Goal: Information Seeking & Learning: Learn about a topic

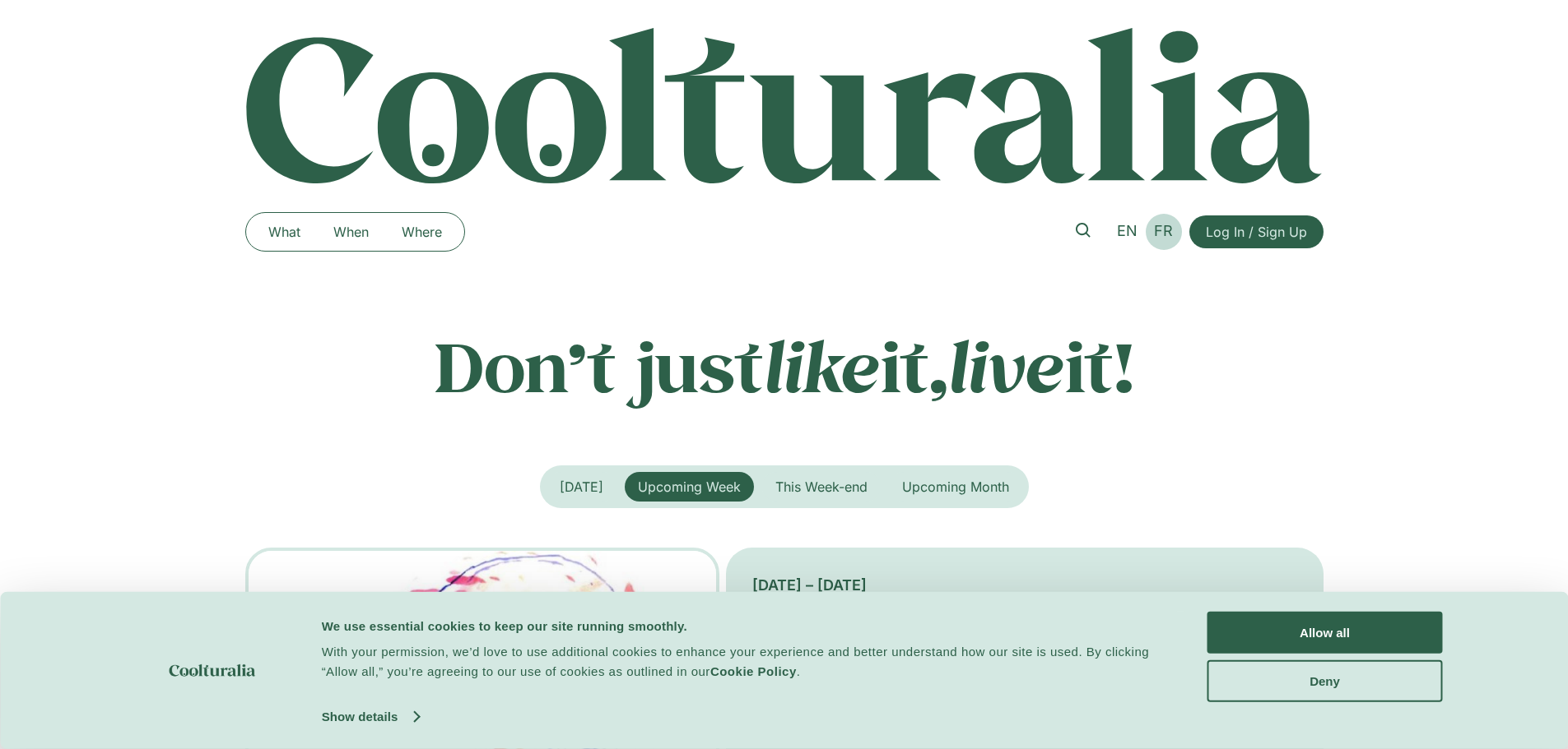
click at [1167, 224] on span "FR" at bounding box center [1164, 230] width 19 height 17
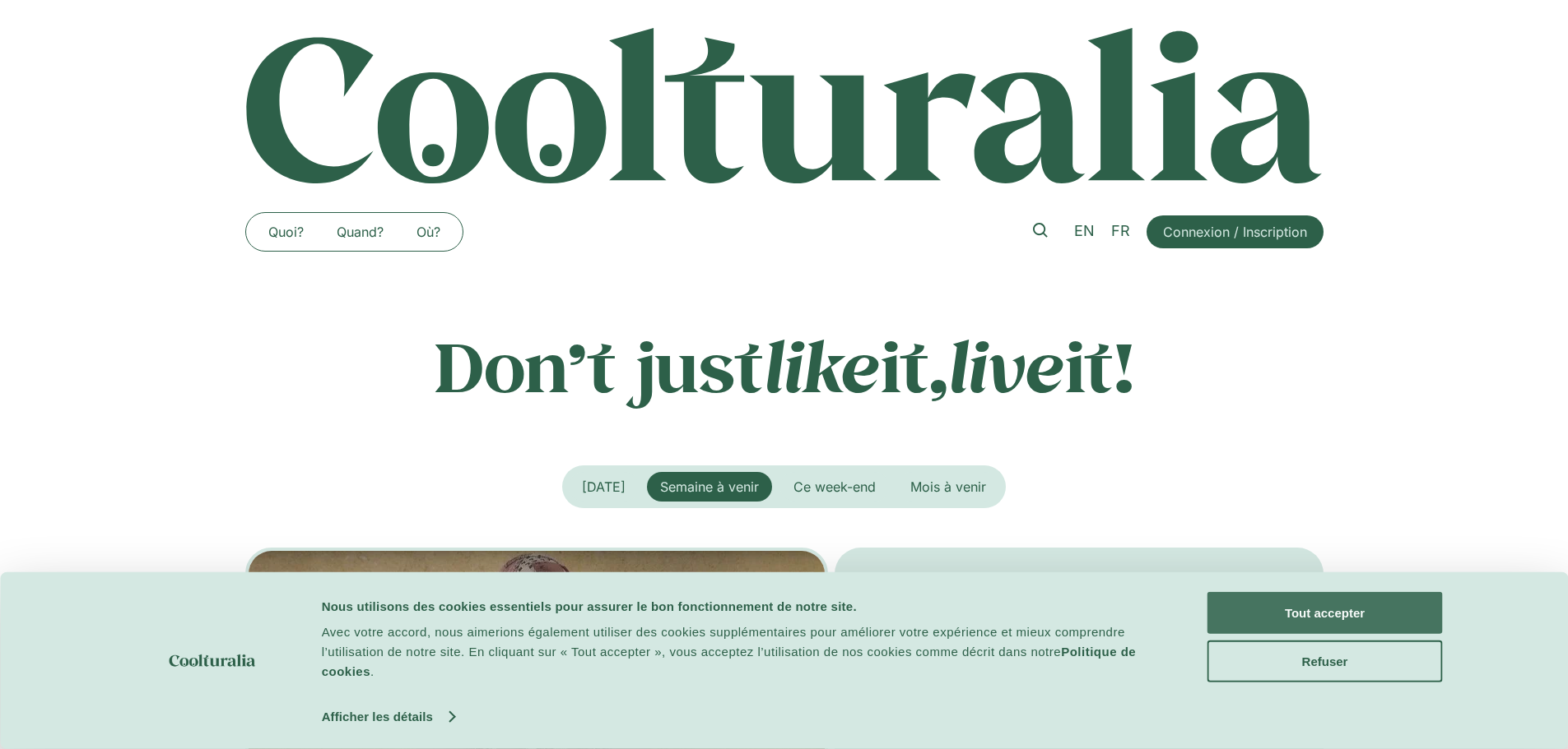
click at [1342, 614] on button "Tout accepter" at bounding box center [1325, 614] width 235 height 42
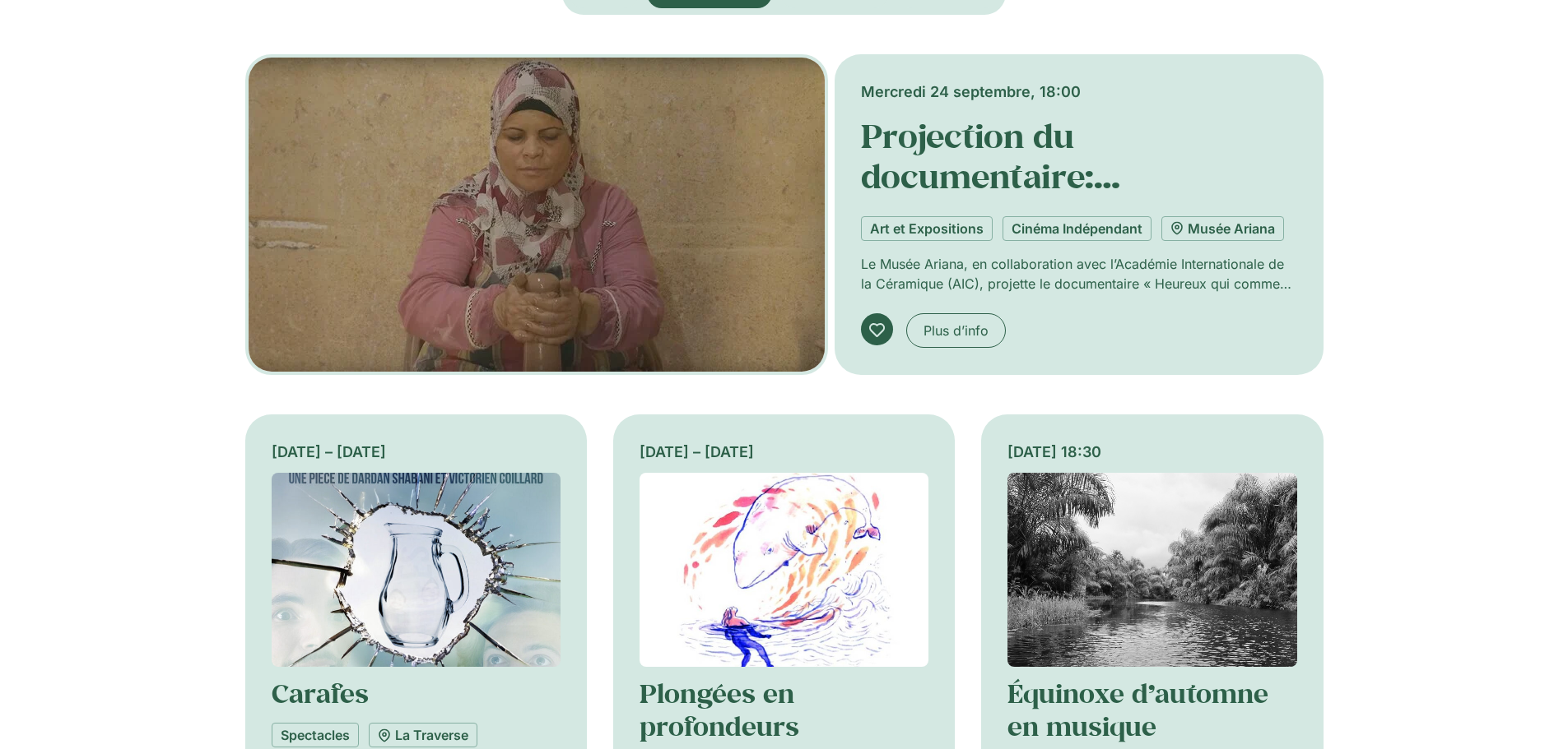
scroll to position [247, 0]
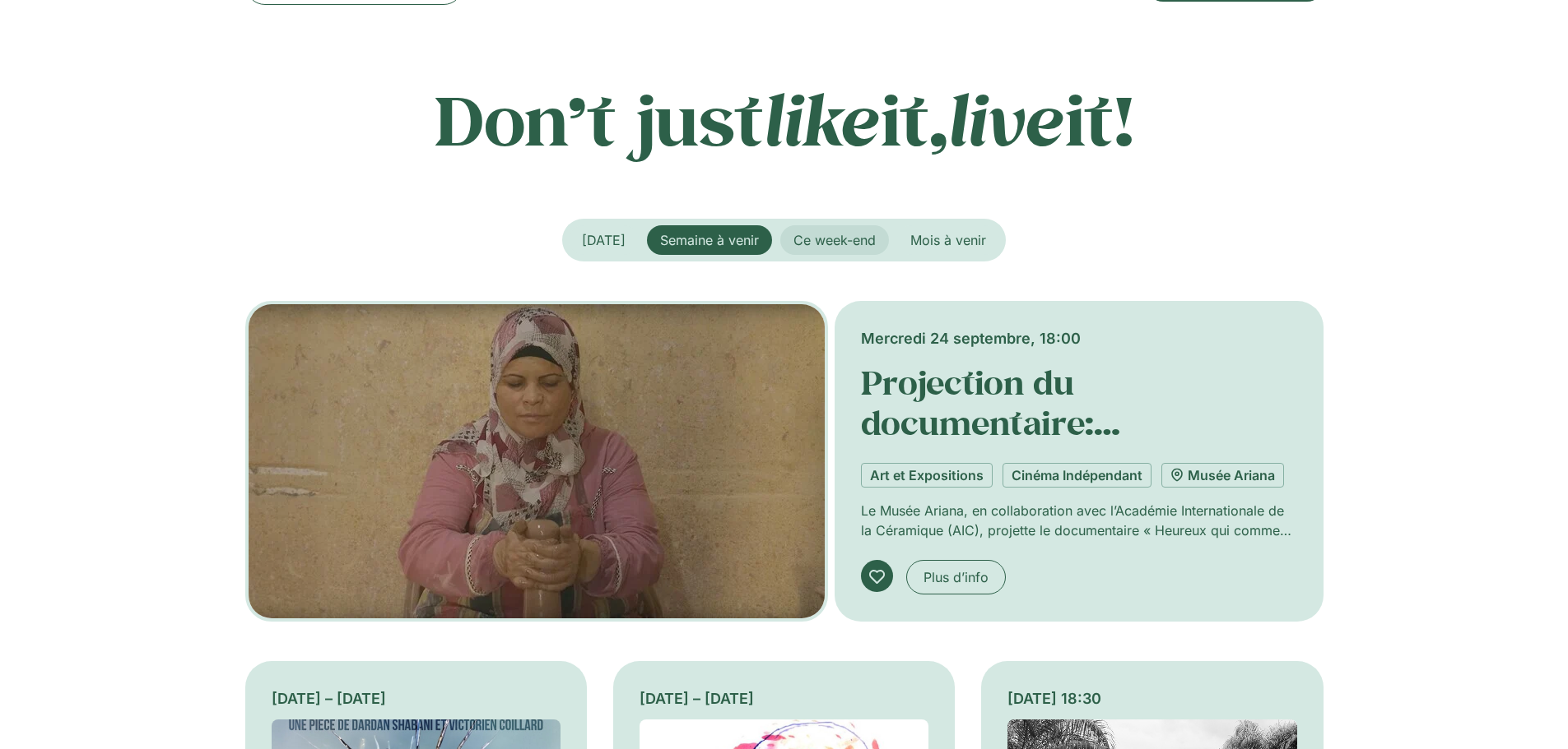
click at [875, 241] on span "Ce week-end" at bounding box center [835, 240] width 83 height 16
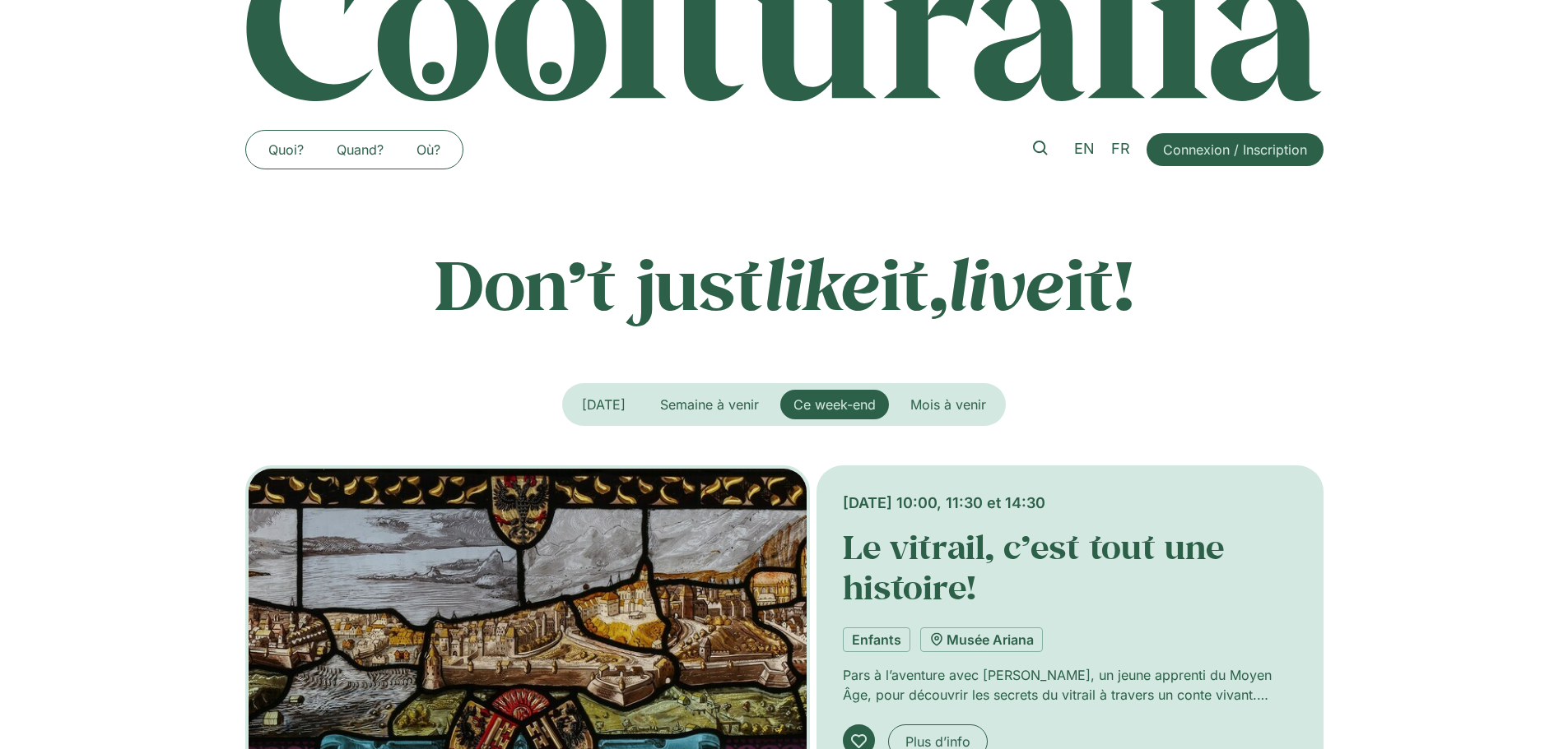
scroll to position [0, 0]
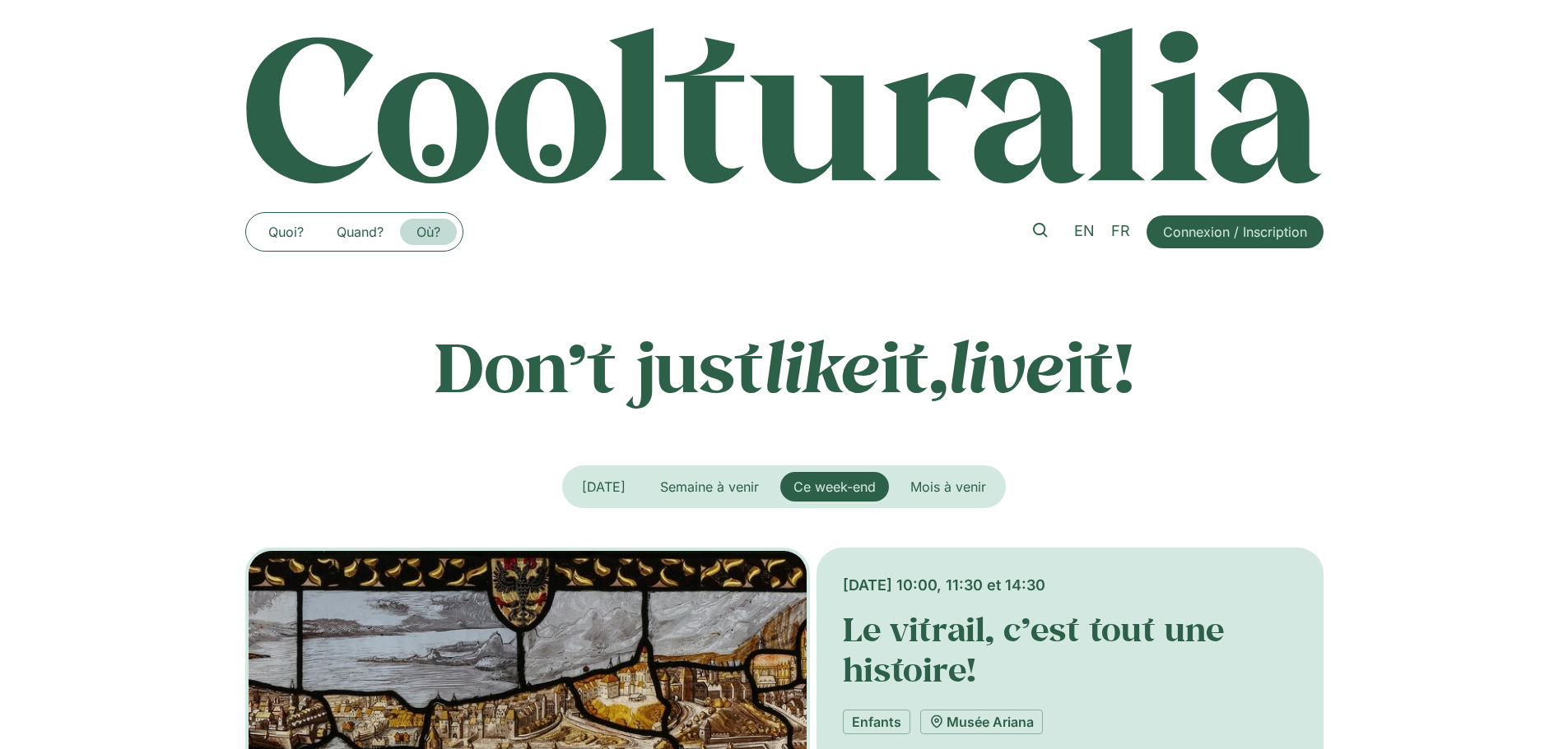
click at [426, 227] on link "Où?" at bounding box center [428, 231] width 57 height 26
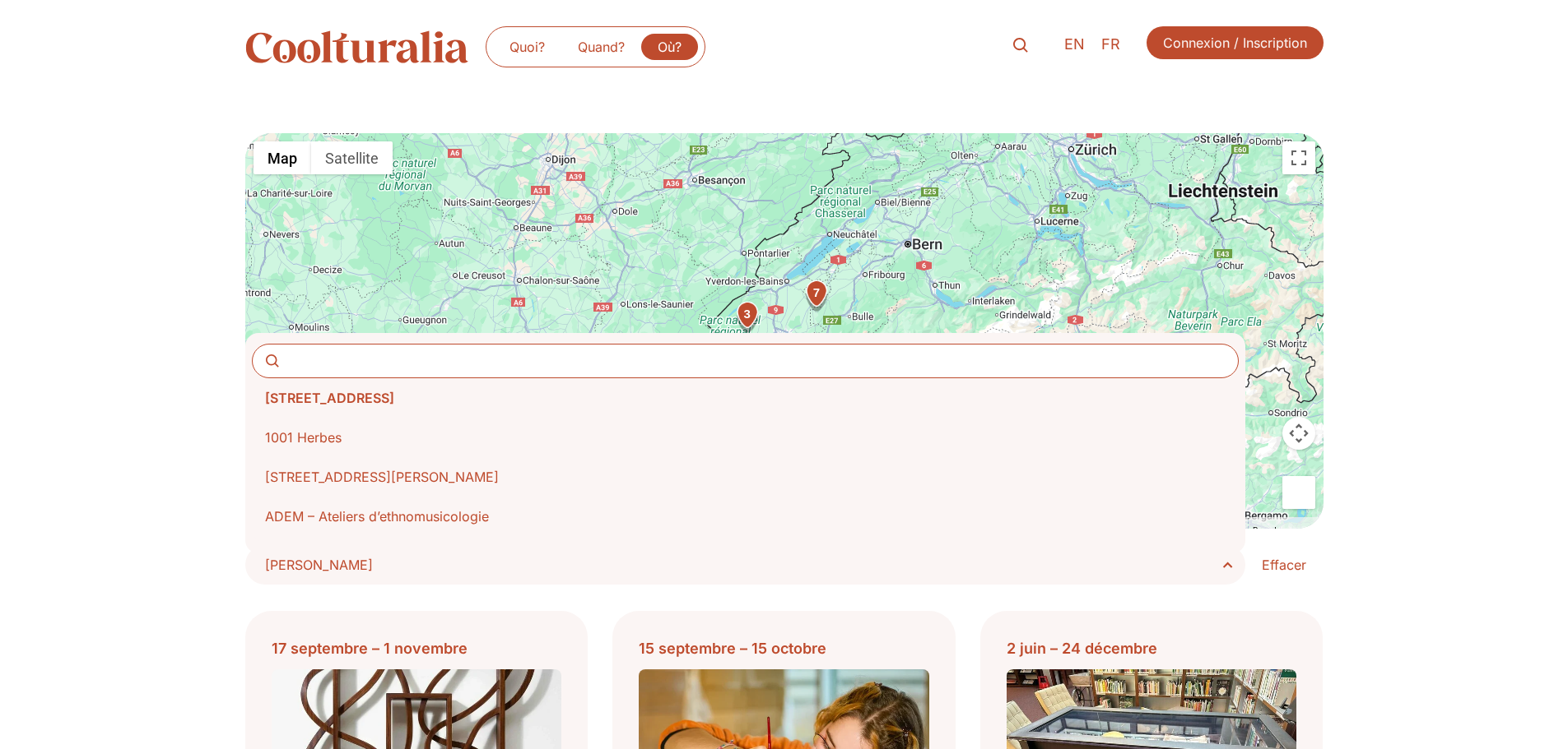
click at [428, 569] on span "Choisir Lieu" at bounding box center [751, 565] width 972 height 23
click at [0, 0] on select "**********" at bounding box center [0, 0] width 0 height 0
type input "******"
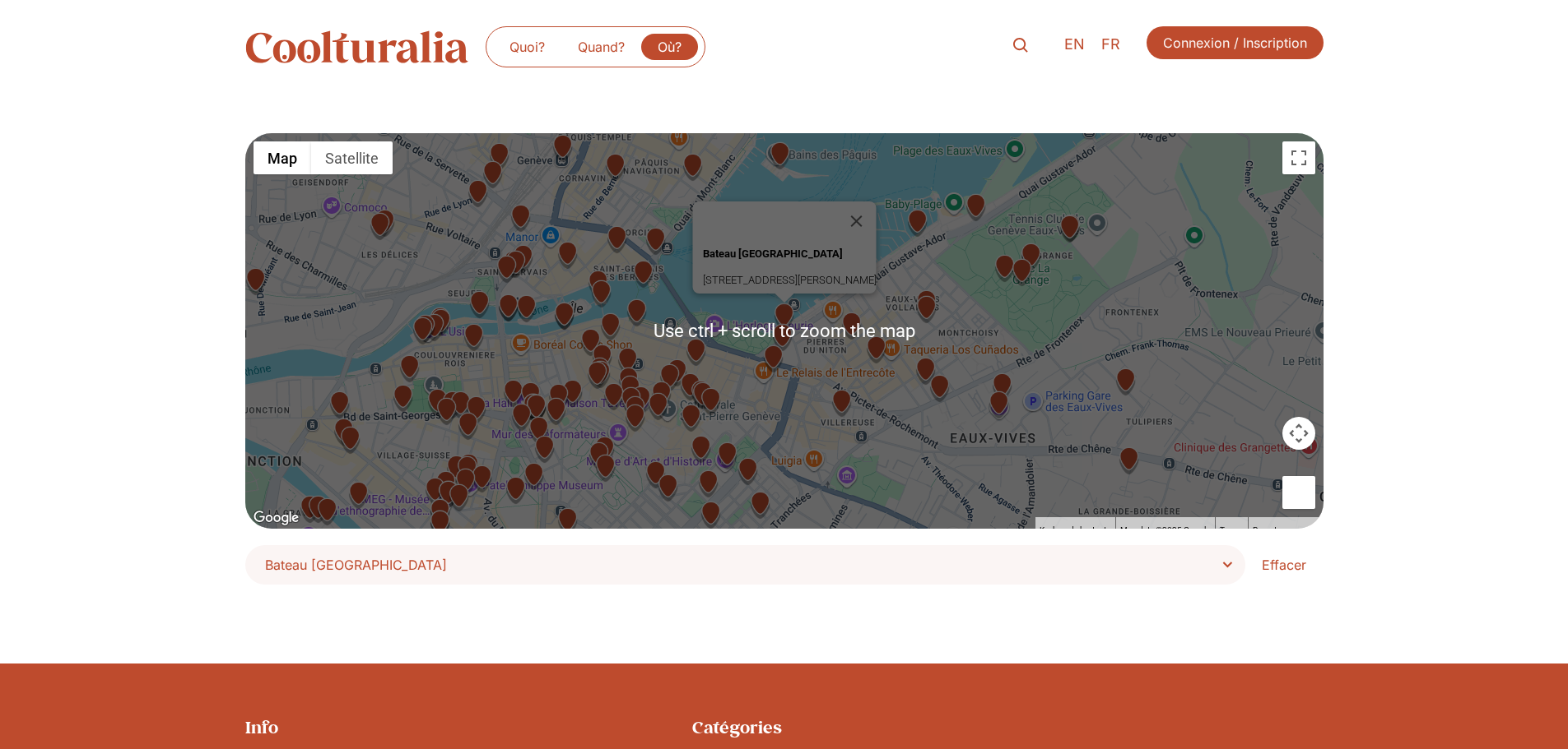
scroll to position [164, 0]
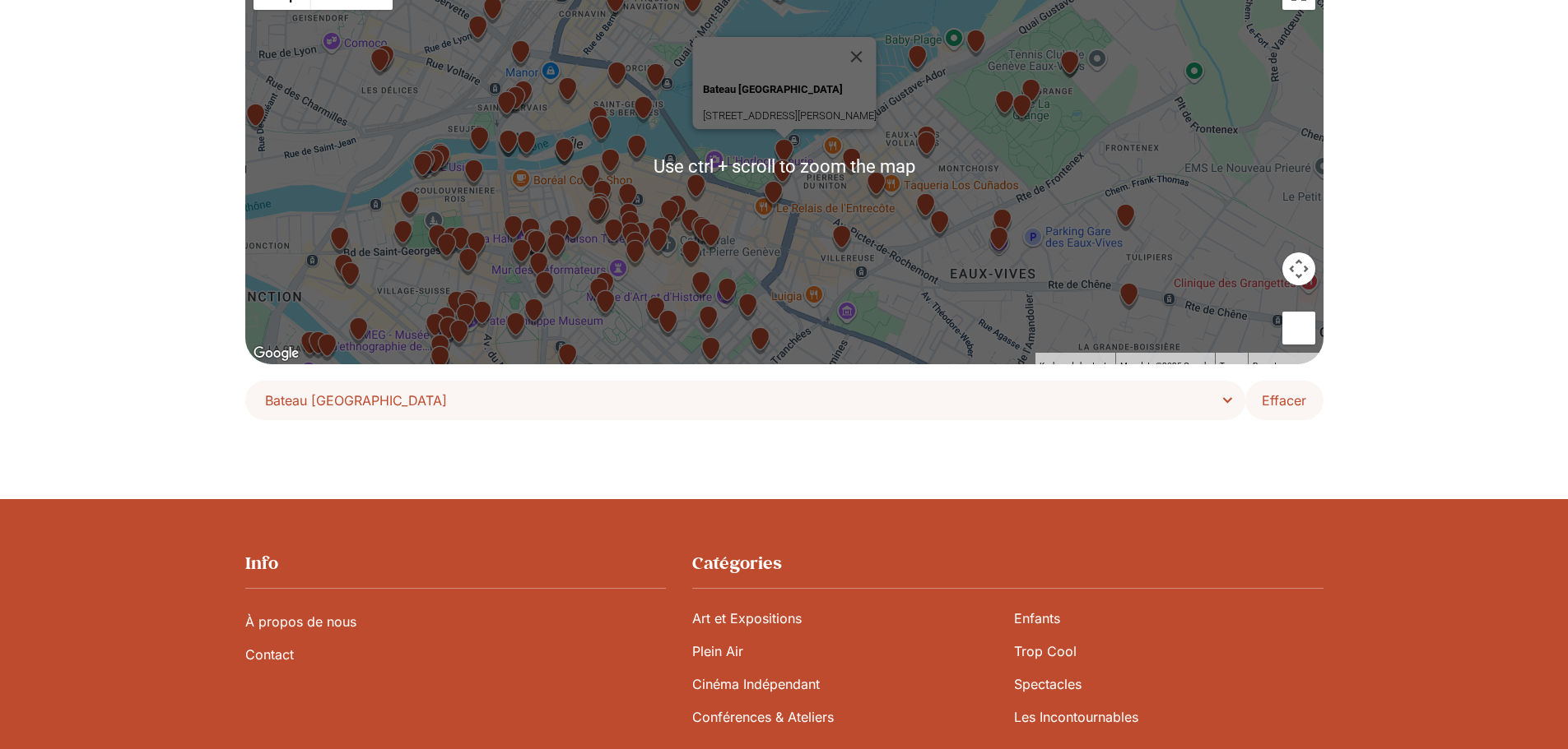
click at [1301, 398] on span "Effacer" at bounding box center [1284, 400] width 44 height 20
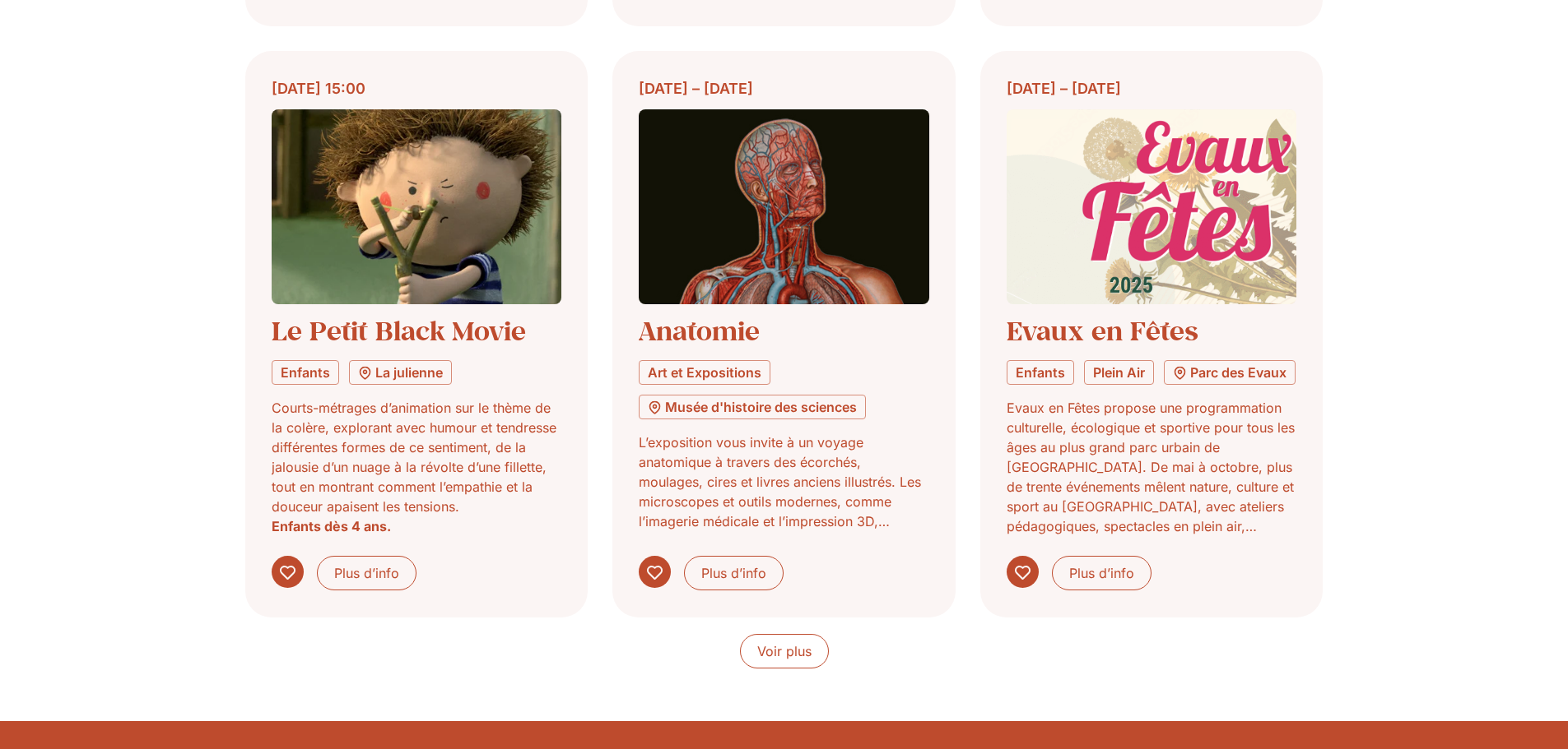
scroll to position [1481, 0]
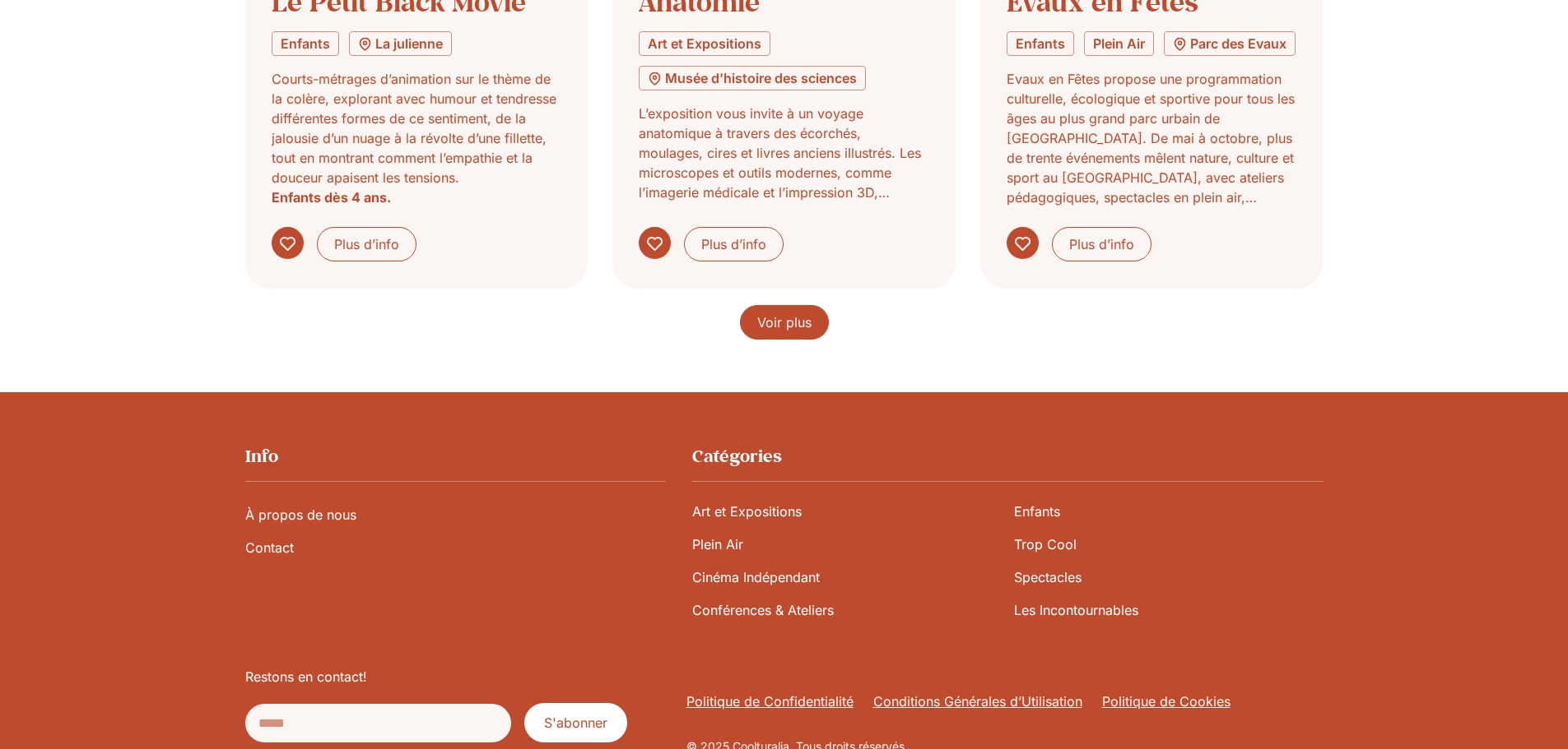
click at [743, 313] on link "Voir plus" at bounding box center [784, 323] width 89 height 35
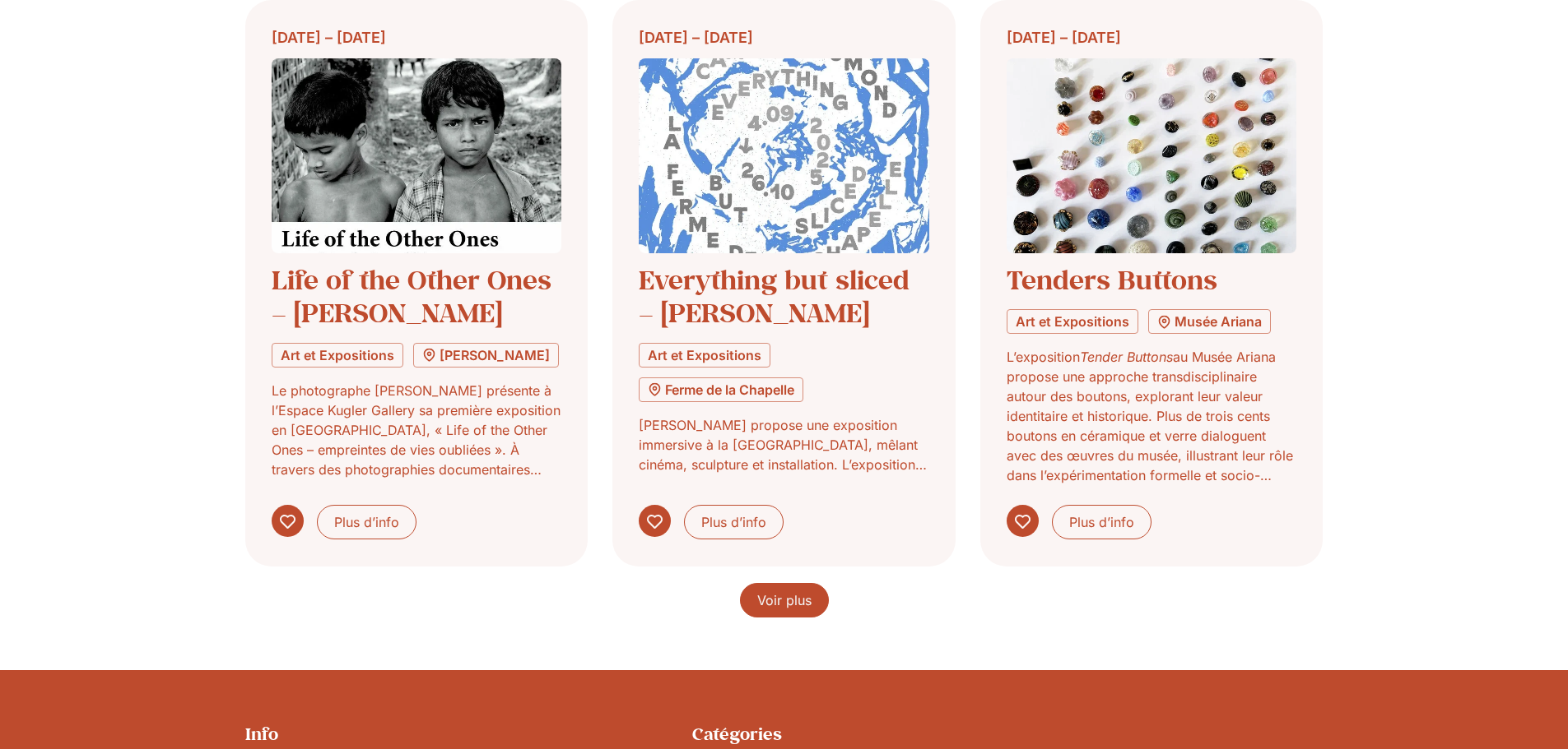
scroll to position [2549, 0]
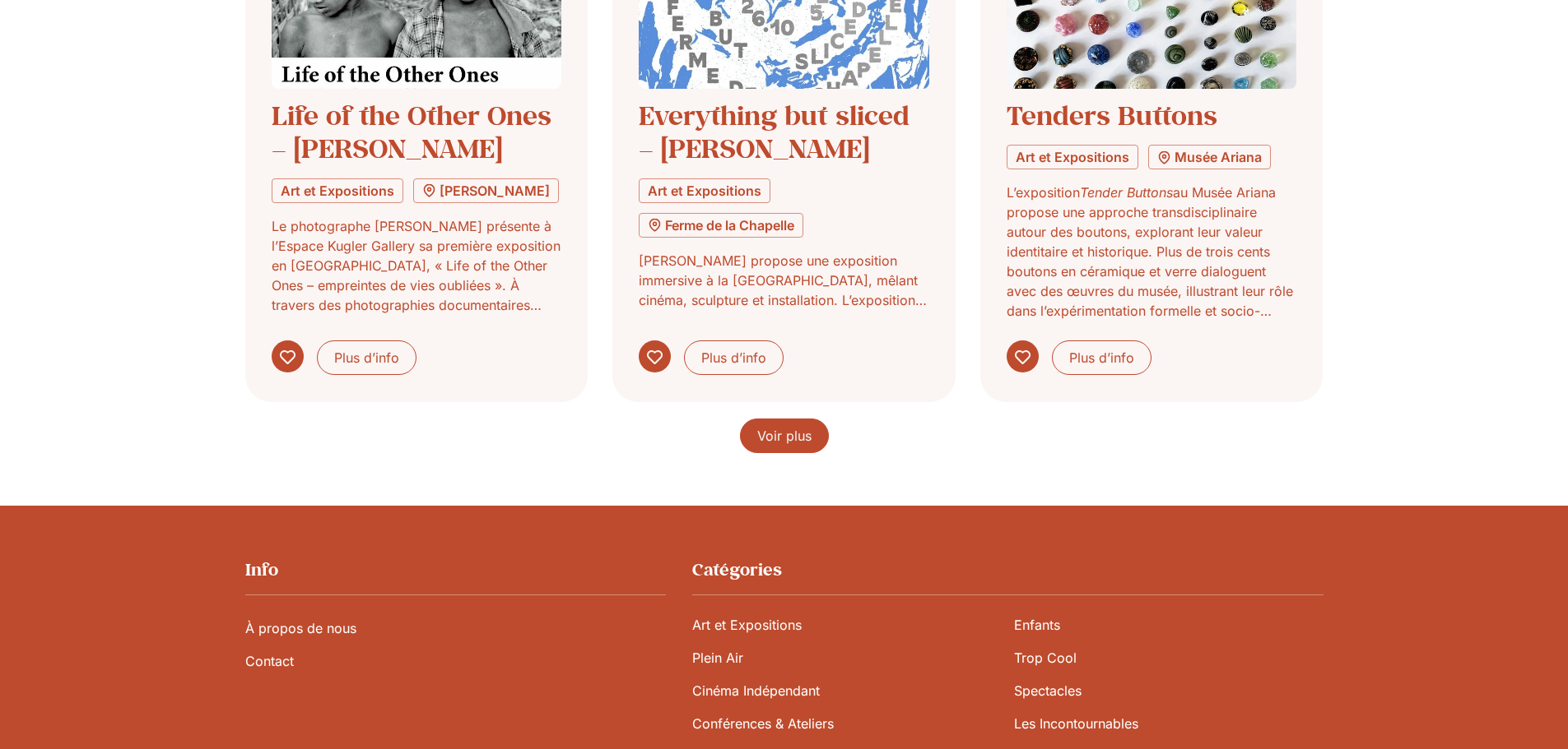
click at [784, 433] on span "Voir plus" at bounding box center [784, 436] width 55 height 20
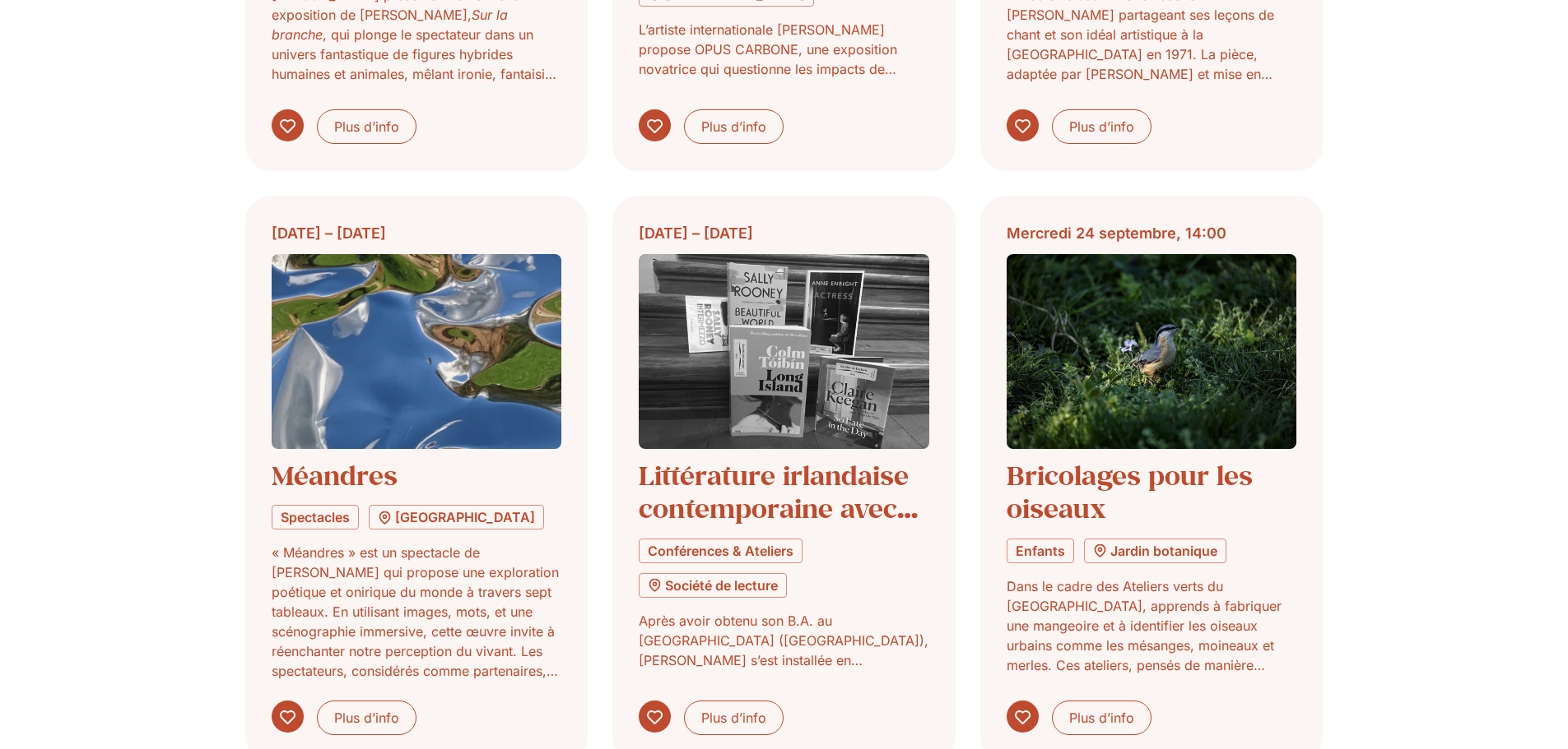
scroll to position [3537, 0]
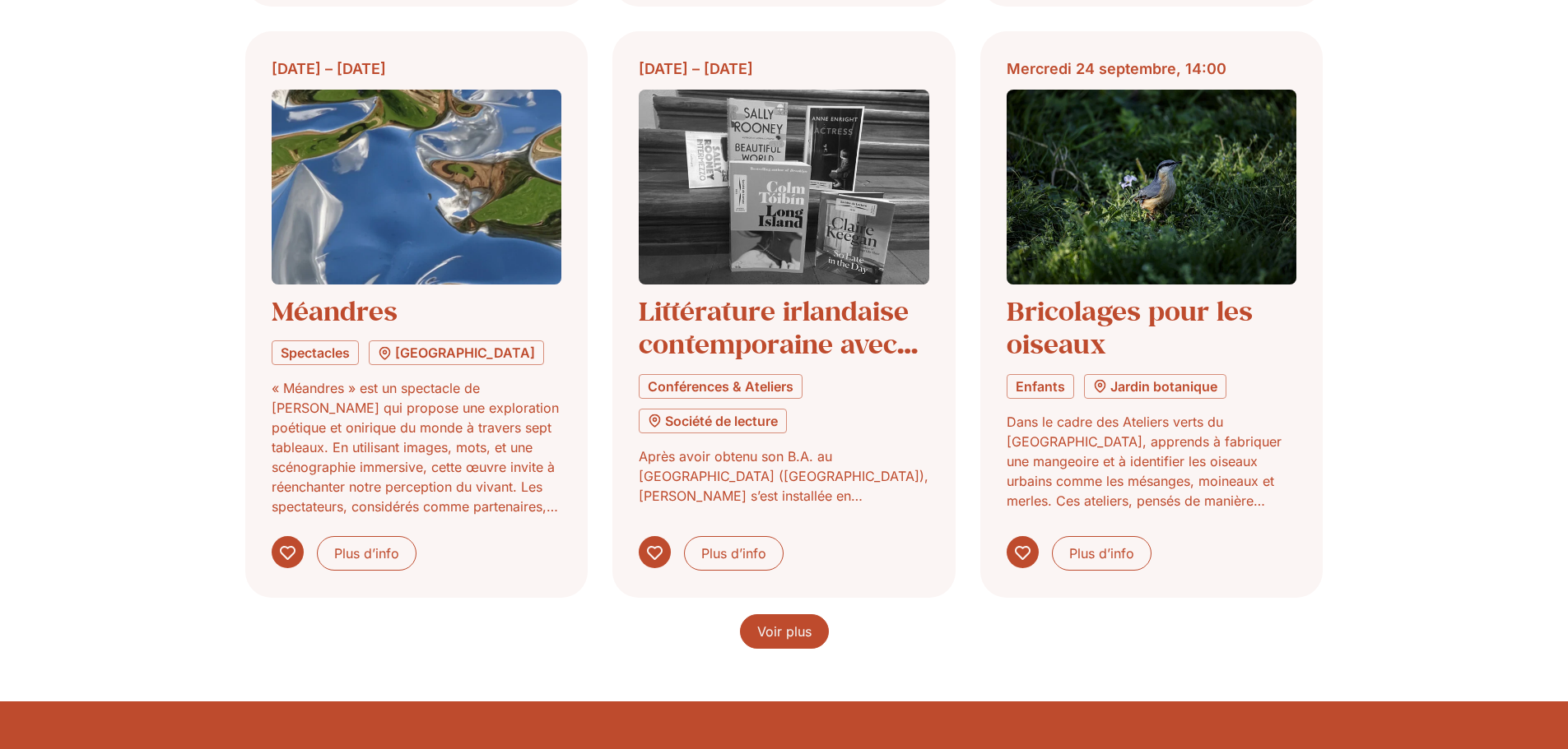
click at [806, 632] on span "Voir plus" at bounding box center [784, 632] width 55 height 20
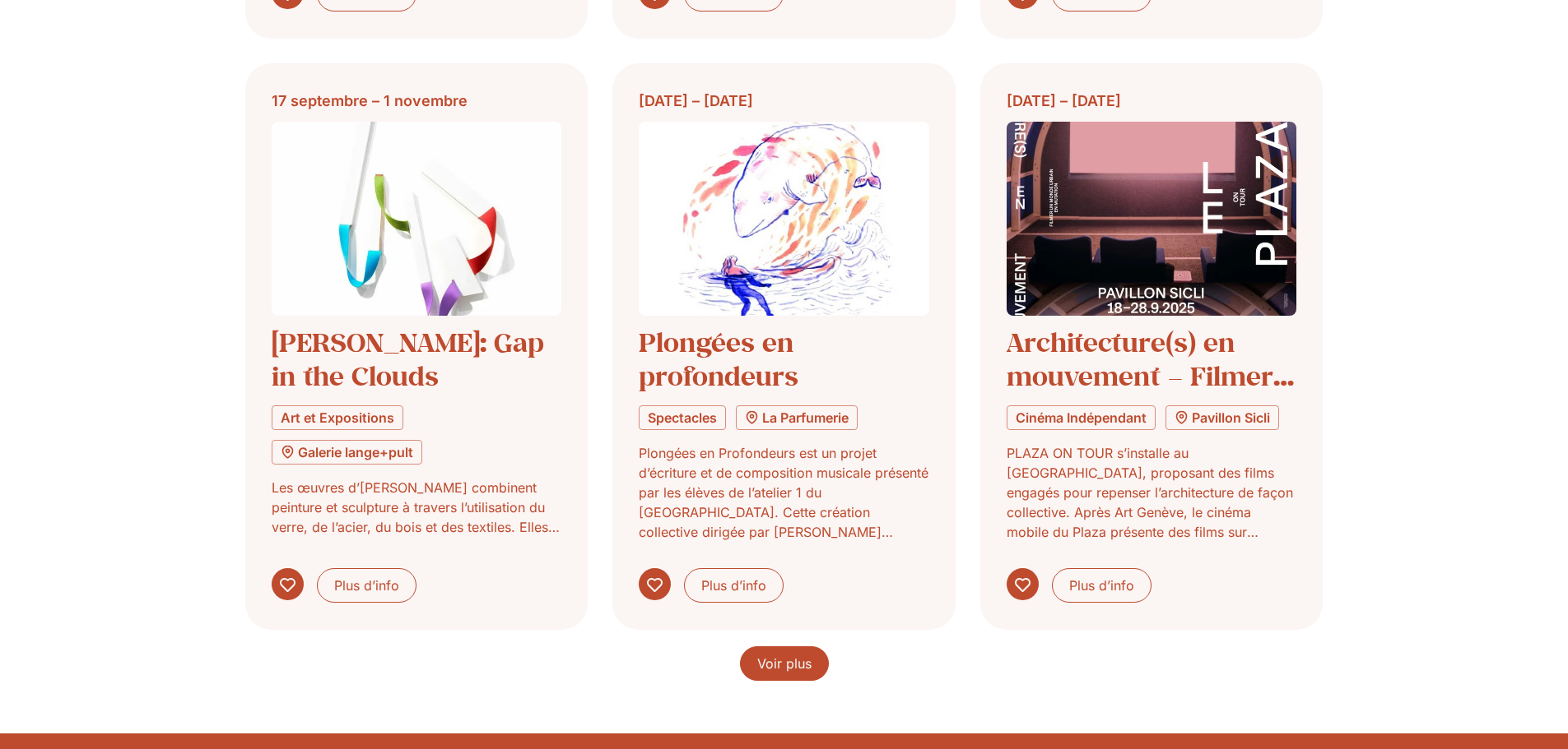
scroll to position [4853, 0]
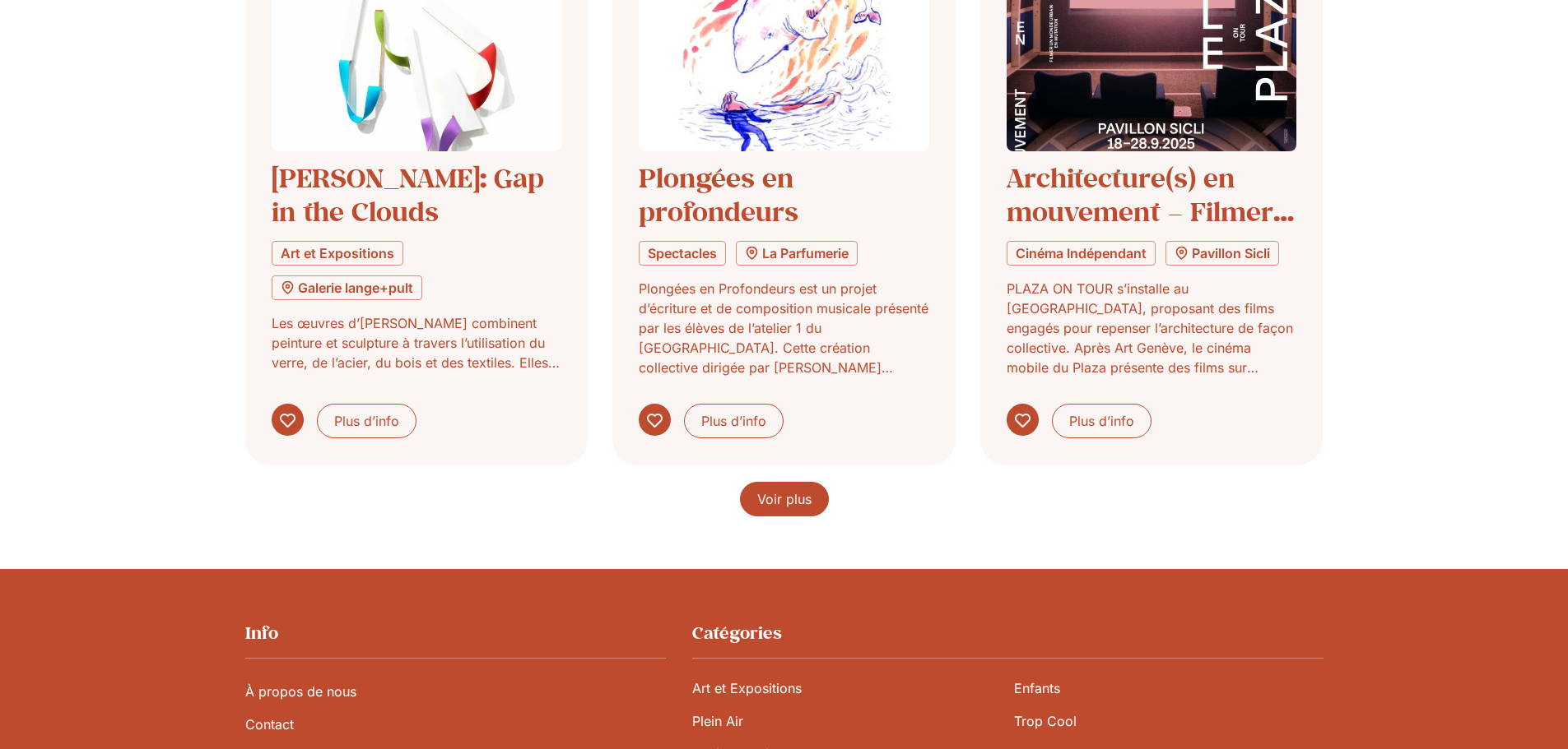
click at [789, 496] on span "Voir plus" at bounding box center [784, 499] width 55 height 20
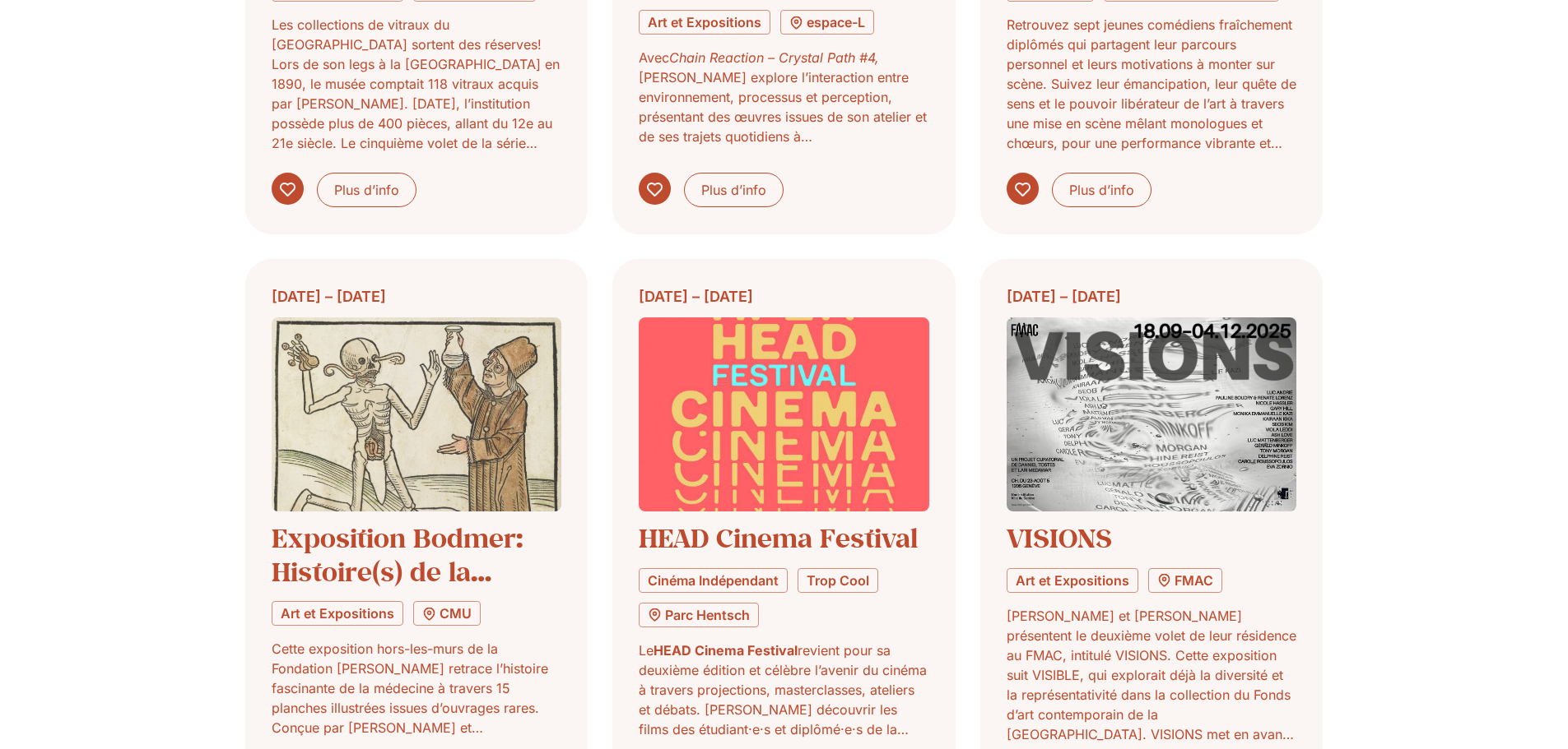
scroll to position [5922, 0]
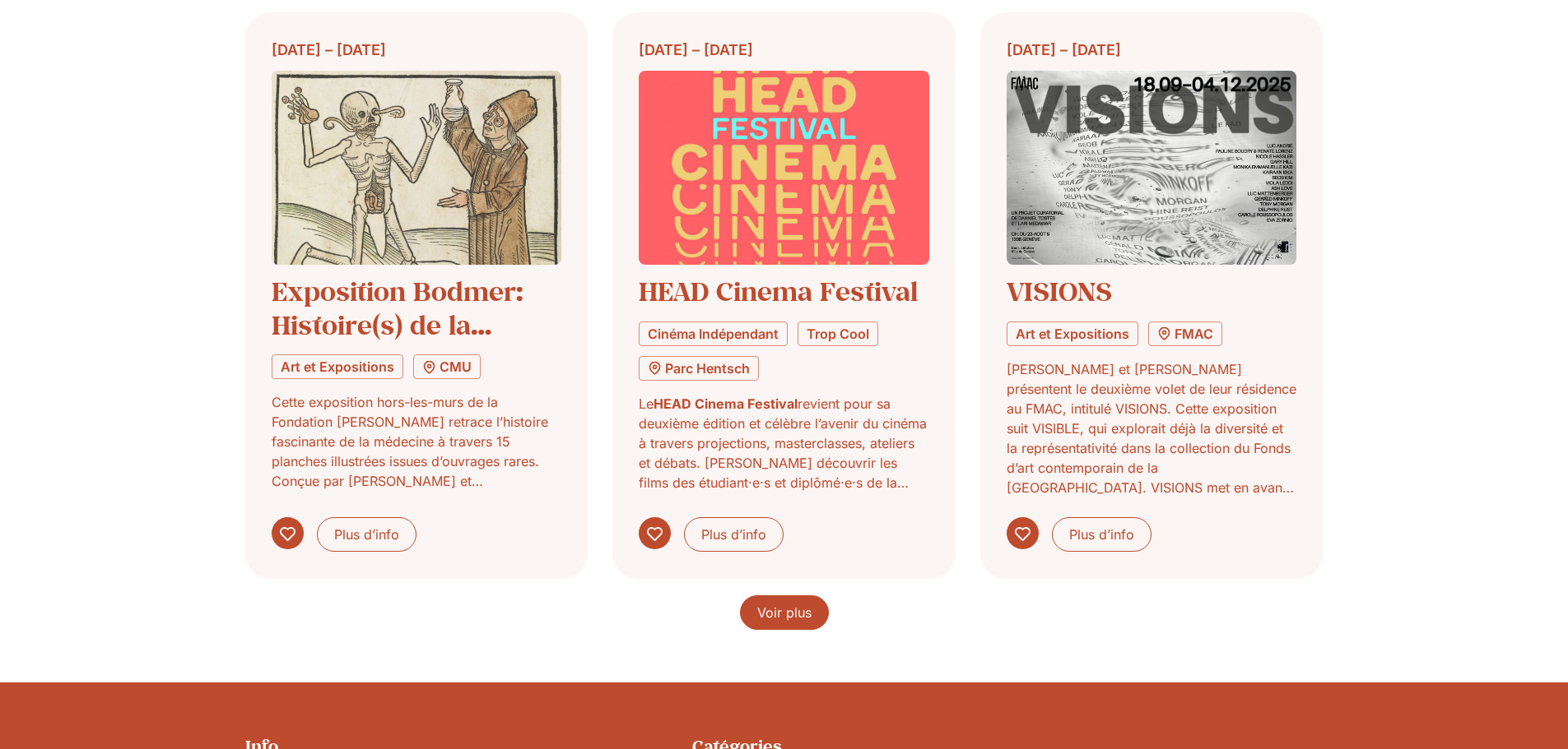
click at [806, 620] on span "Voir plus" at bounding box center [784, 613] width 55 height 20
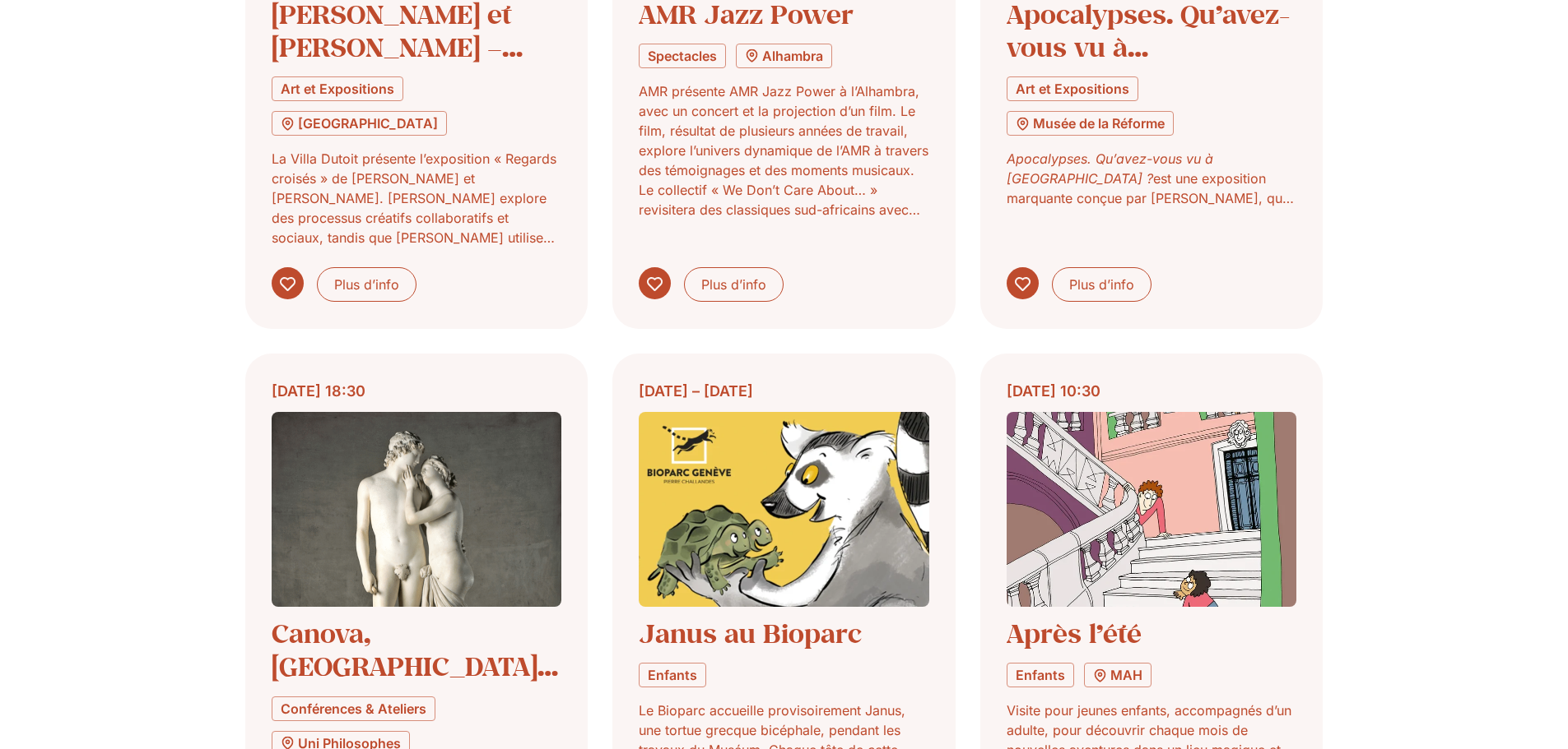
scroll to position [7478, 0]
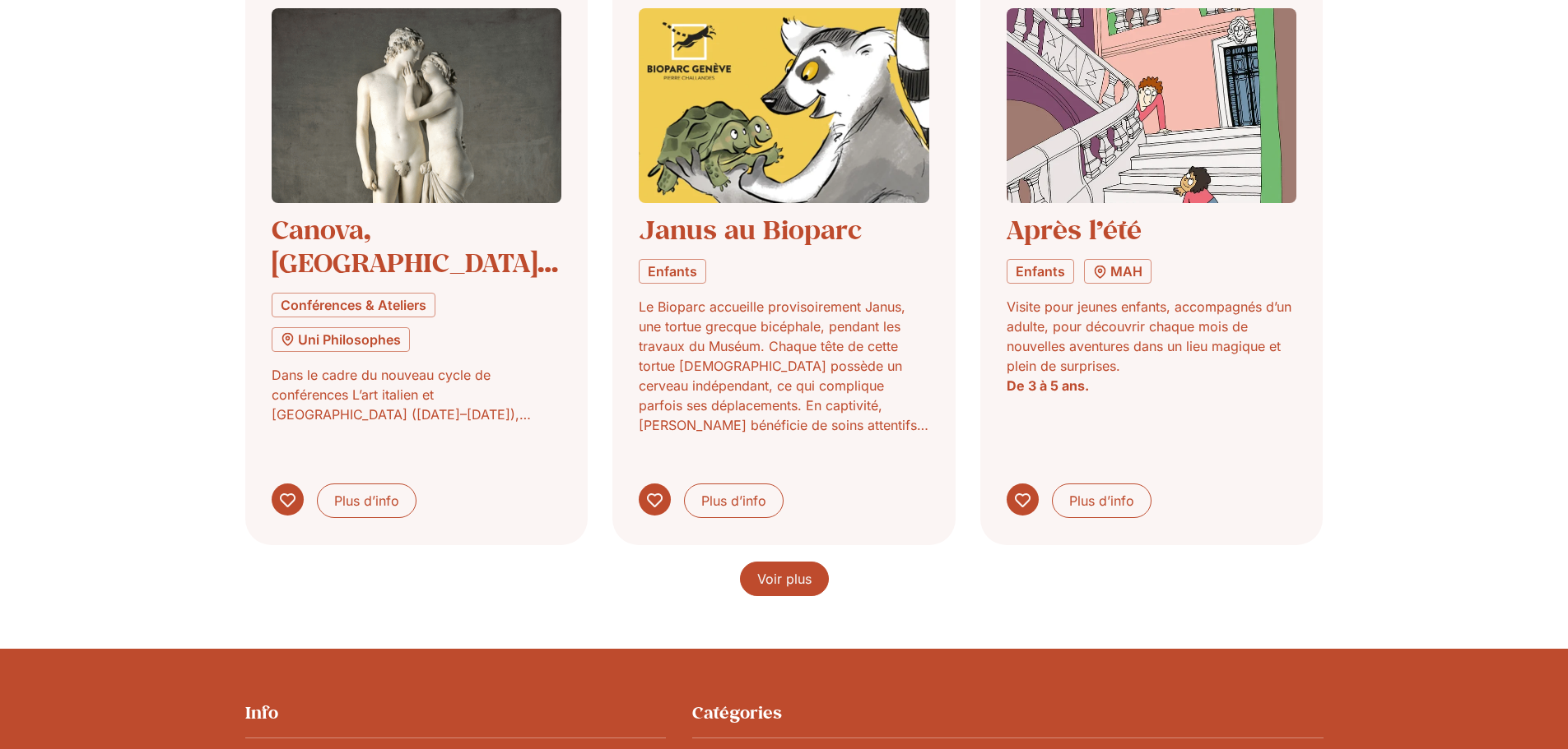
click at [774, 562] on link "Voir plus" at bounding box center [784, 579] width 89 height 35
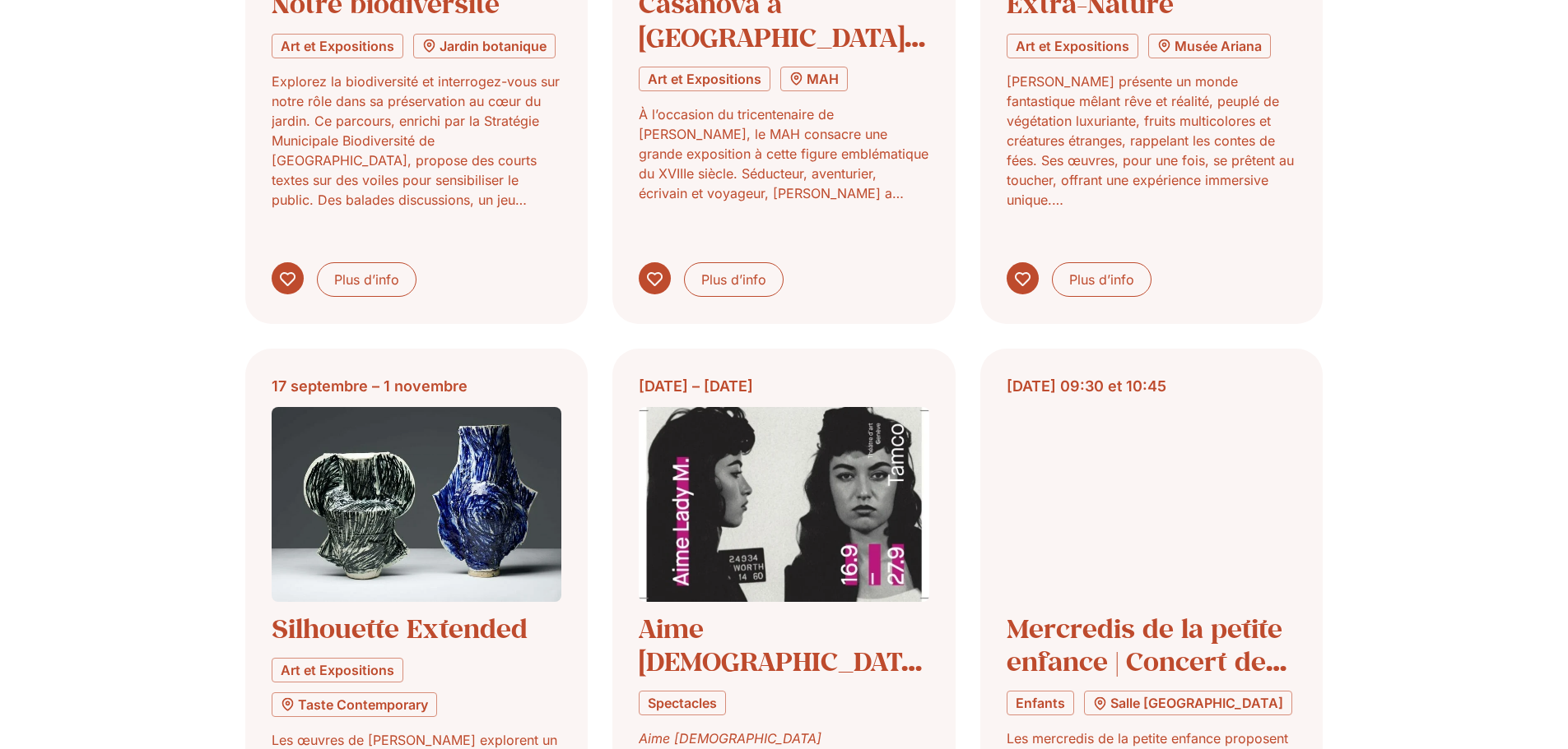
scroll to position [8629, 0]
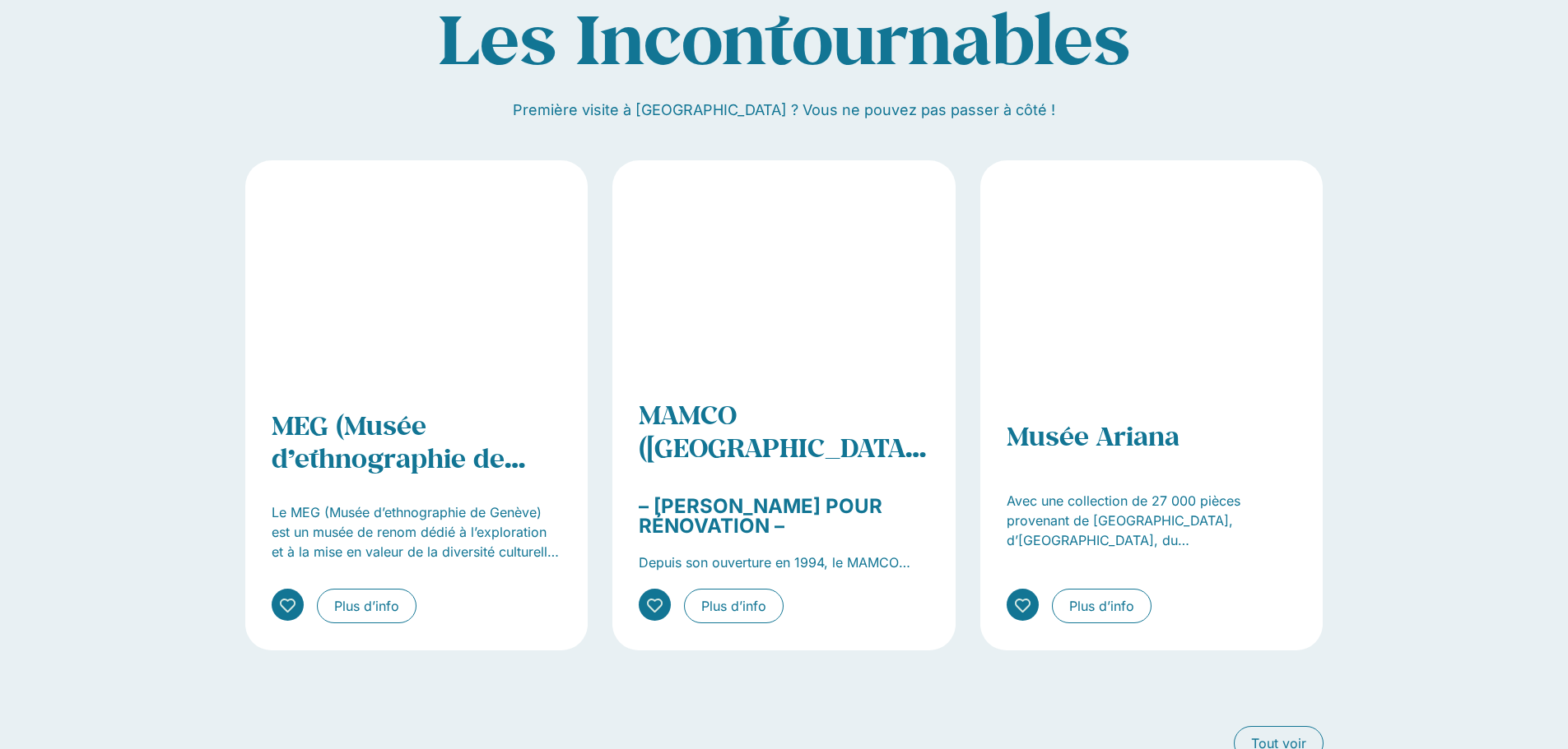
scroll to position [2221, 0]
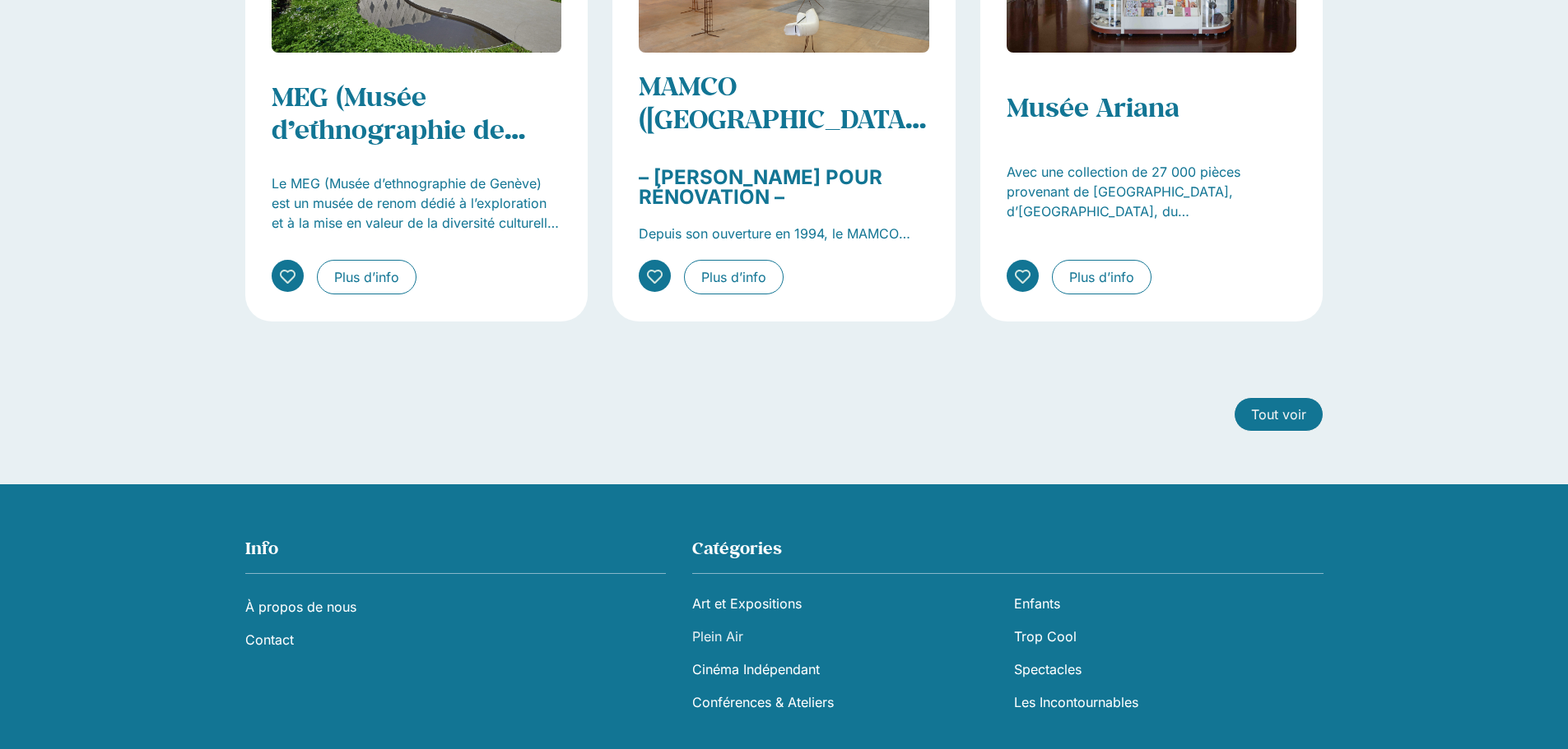
click at [1267, 406] on span "Tout voir" at bounding box center [1278, 414] width 55 height 20
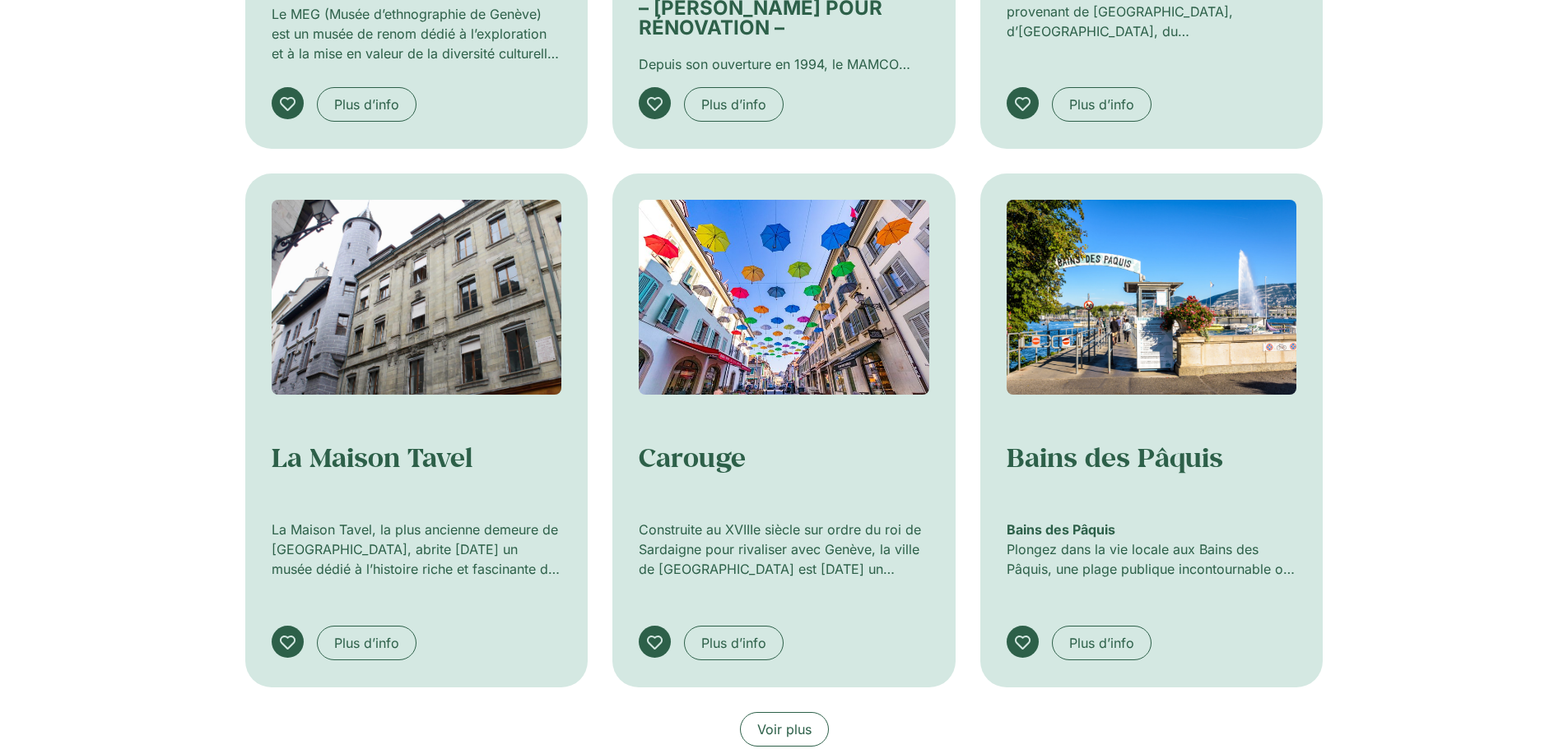
scroll to position [987, 0]
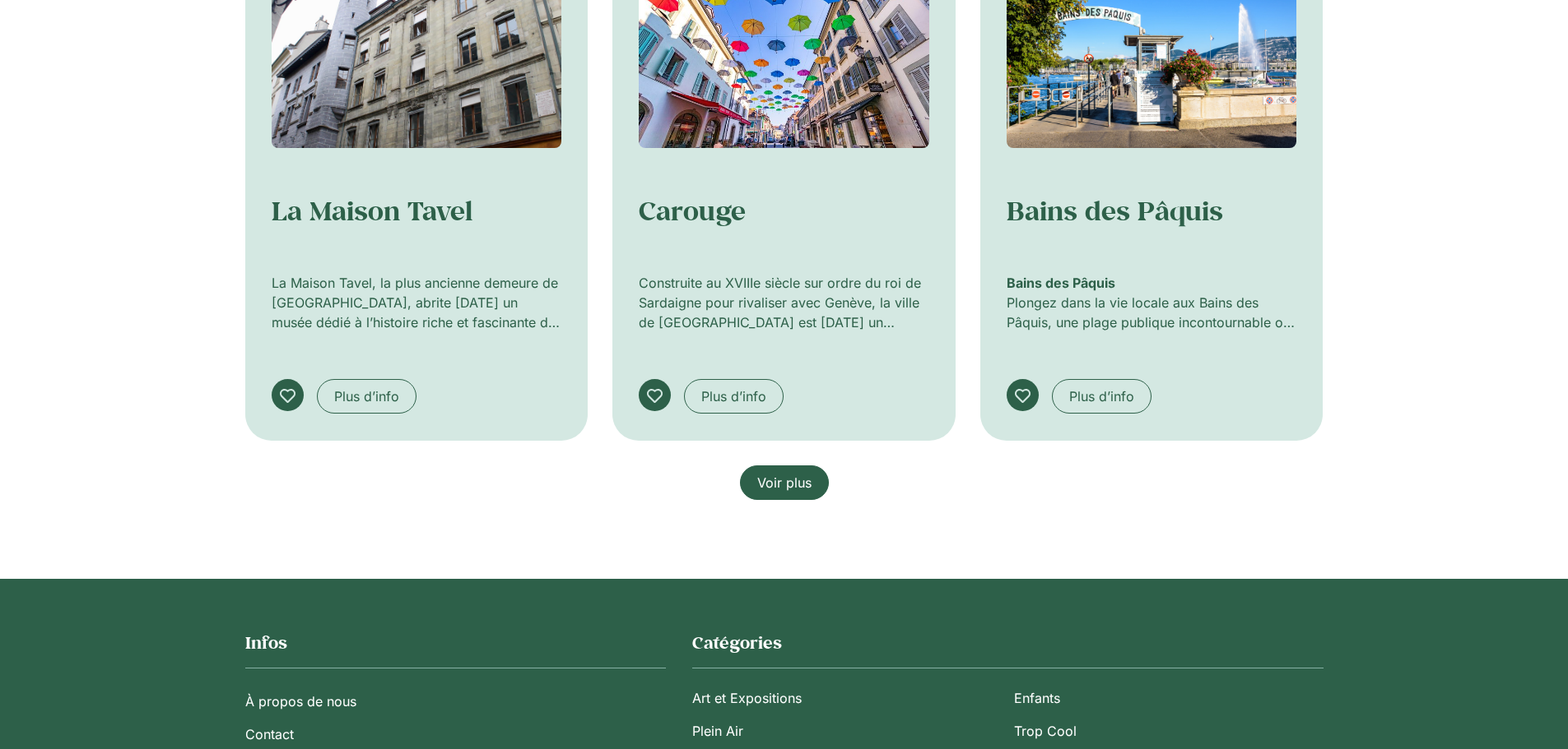
click at [796, 490] on span "Voir plus" at bounding box center [784, 483] width 55 height 20
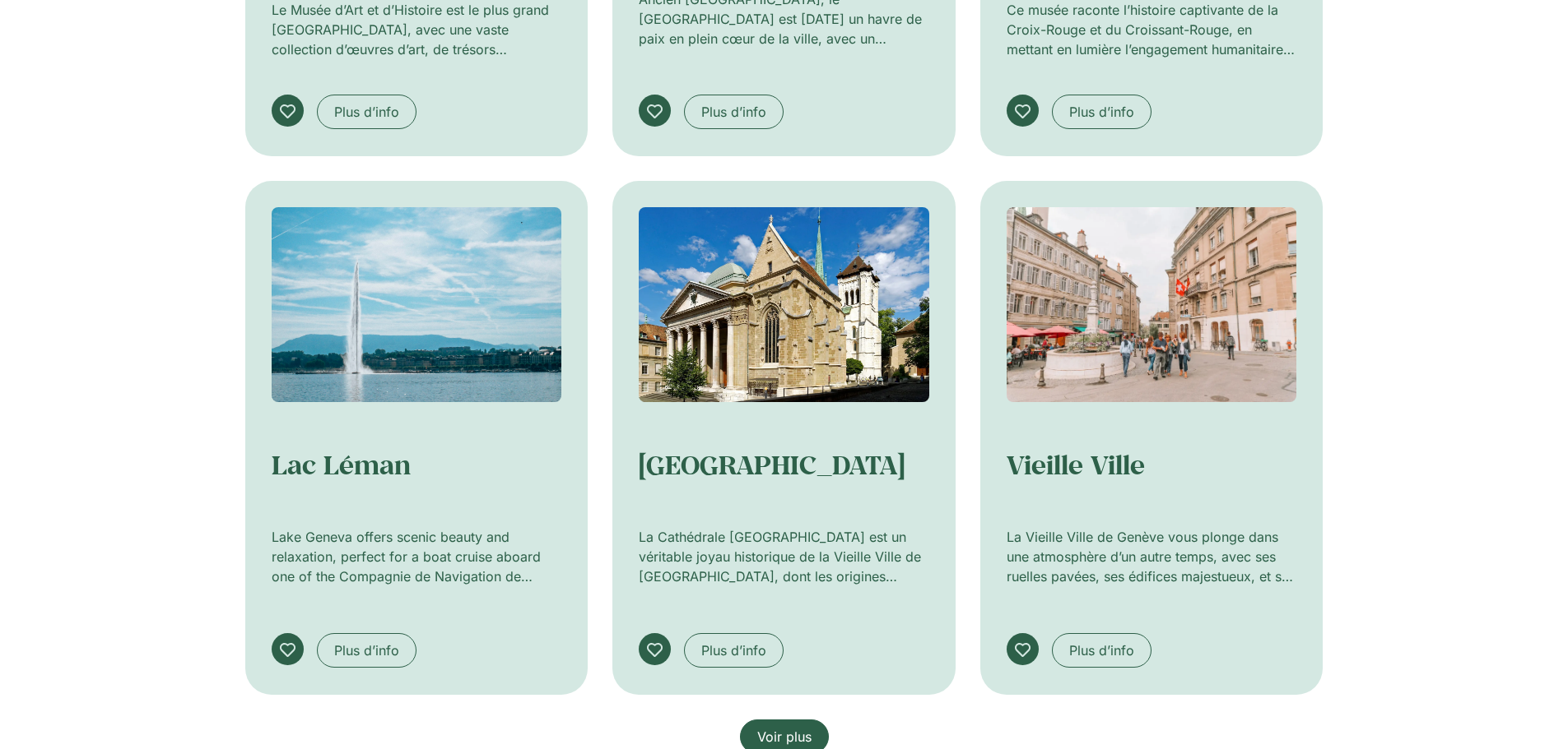
scroll to position [2056, 0]
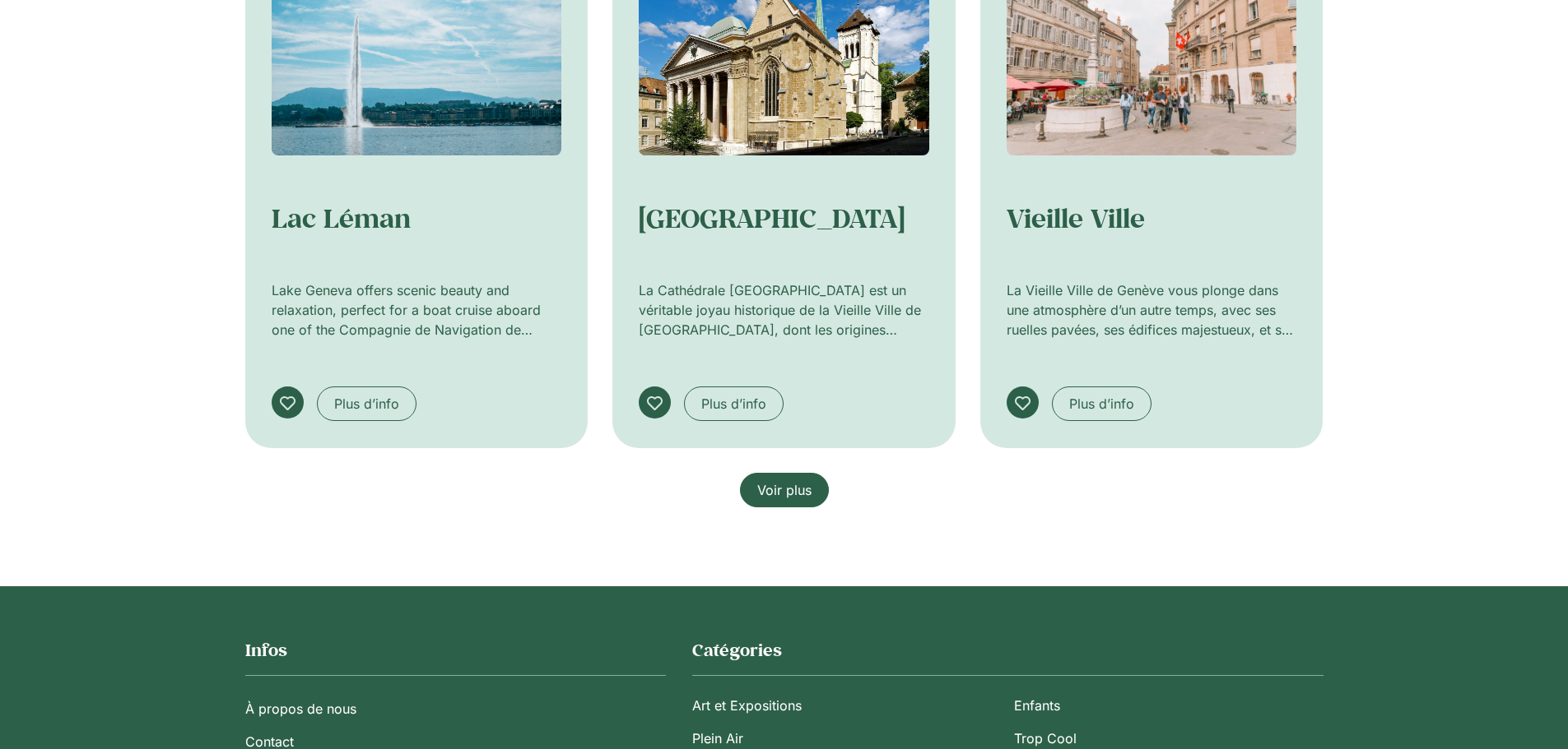
click at [818, 478] on link "Voir plus" at bounding box center [784, 491] width 89 height 35
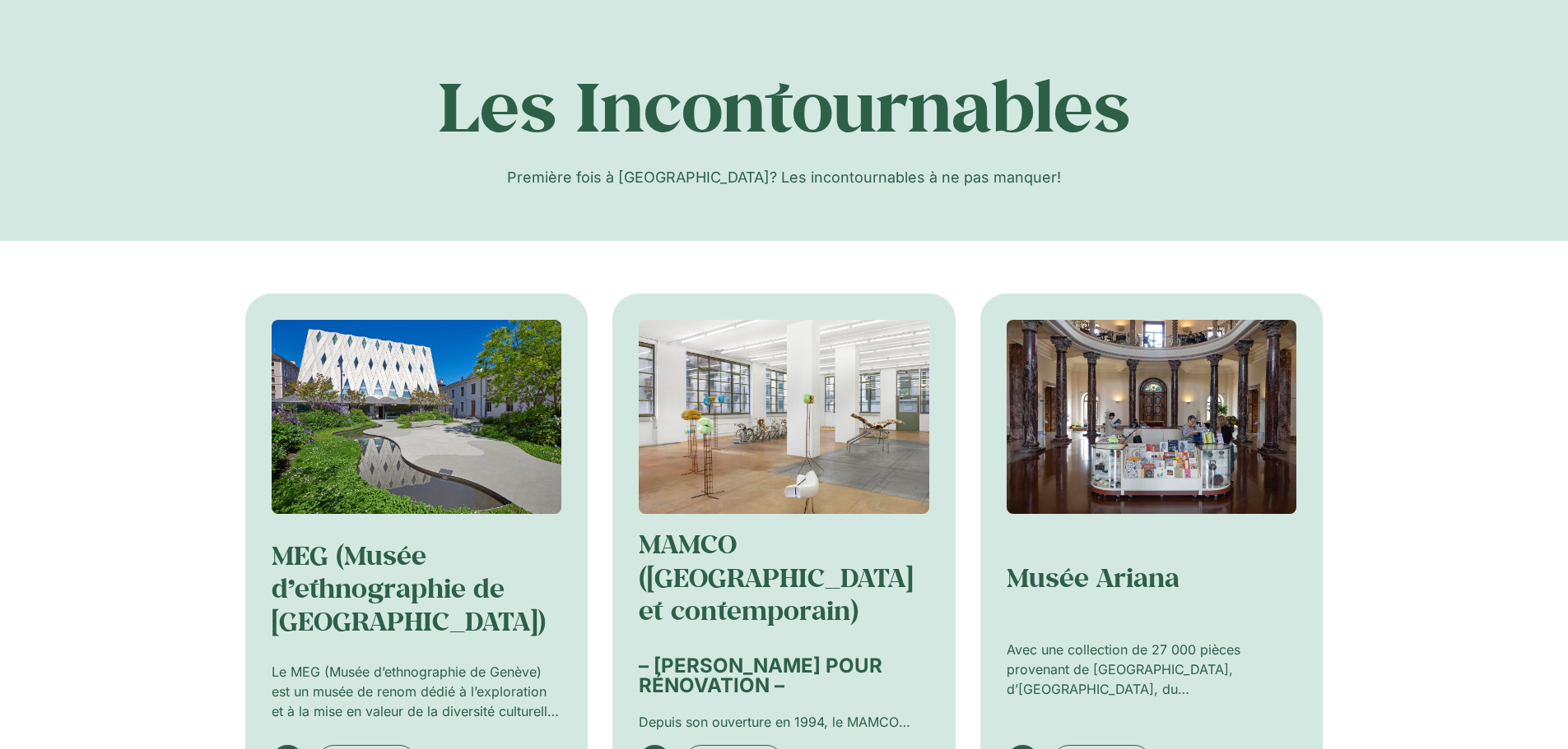
scroll to position [0, 0]
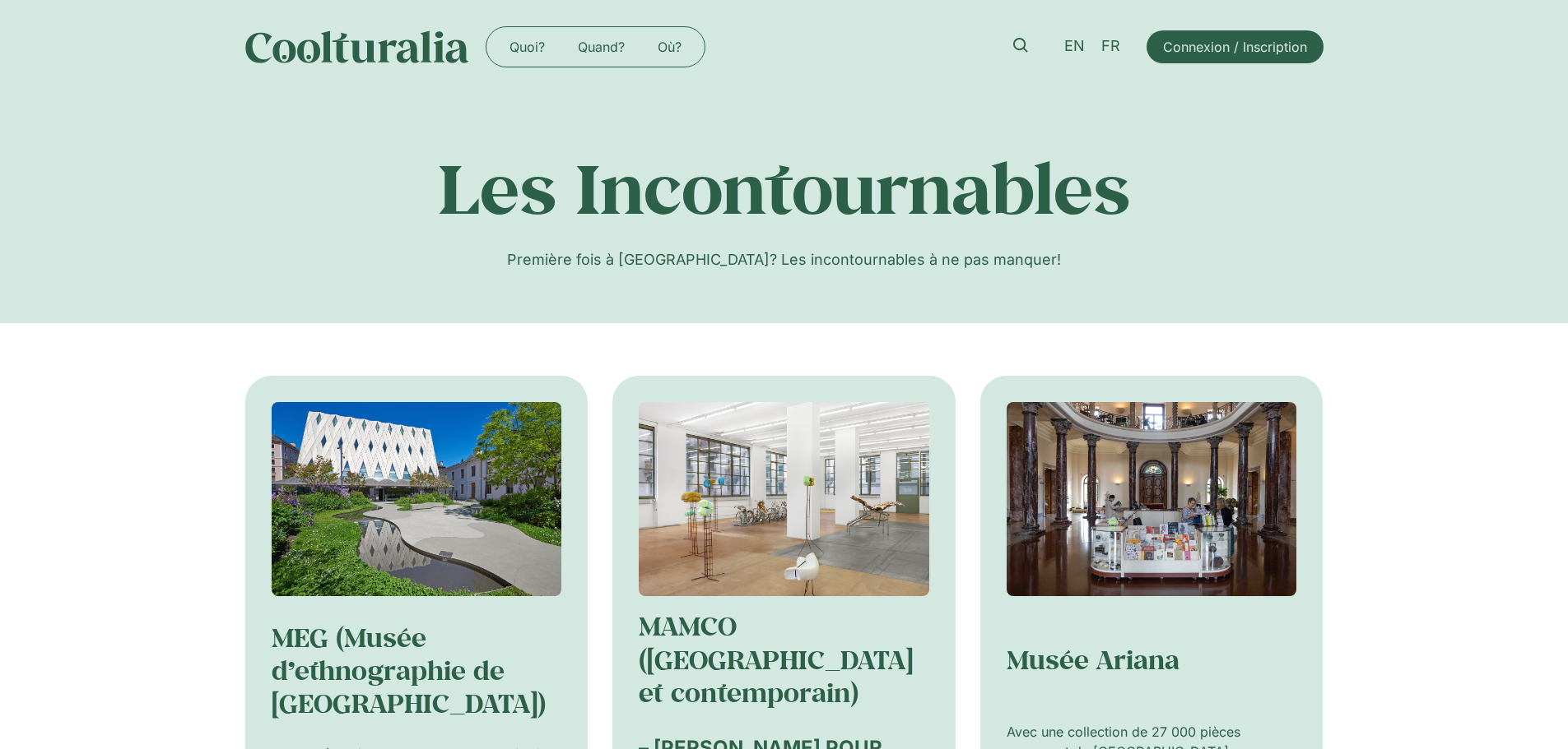
click at [334, 42] on img at bounding box center [356, 47] width 224 height 33
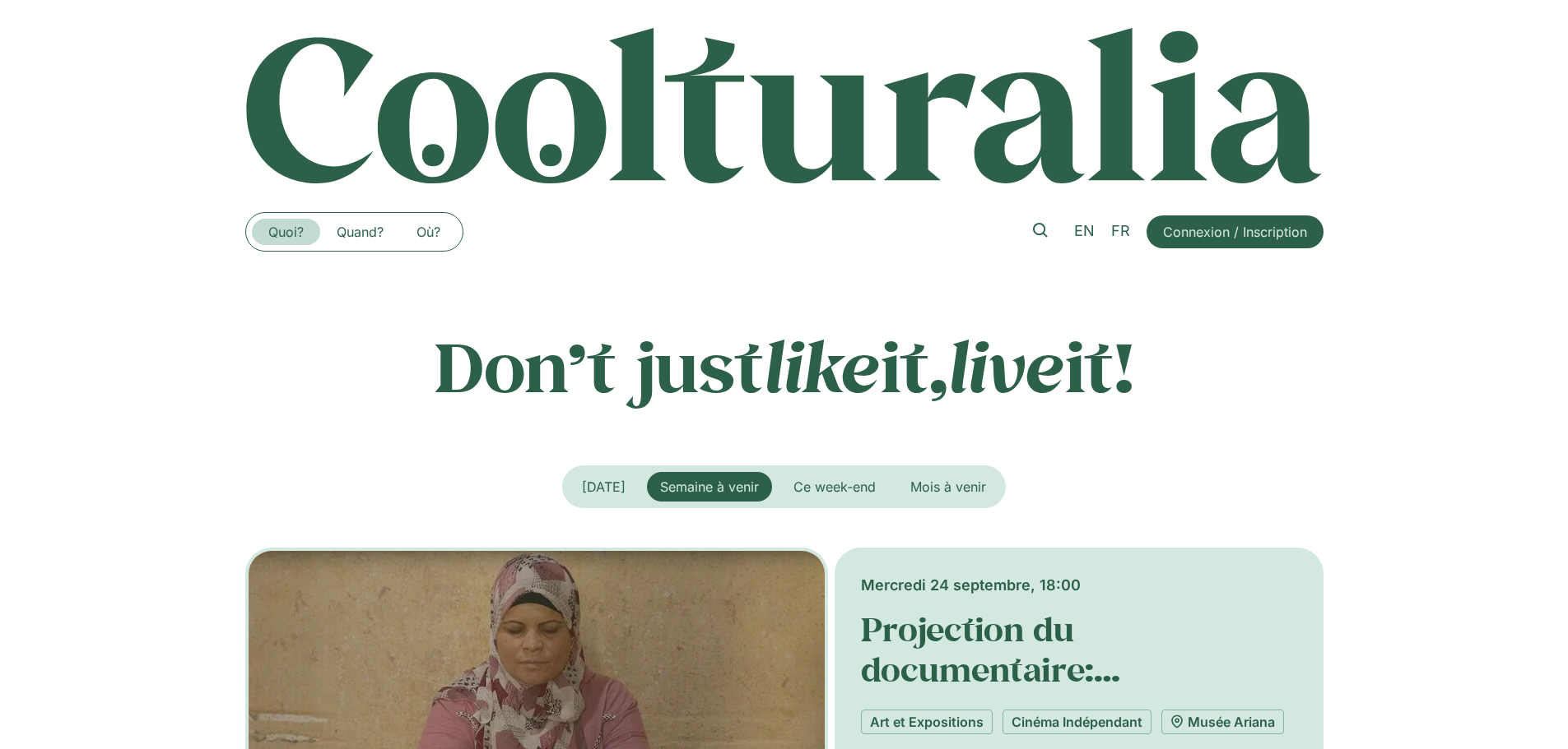
click at [270, 230] on link "Quoi?" at bounding box center [285, 231] width 68 height 26
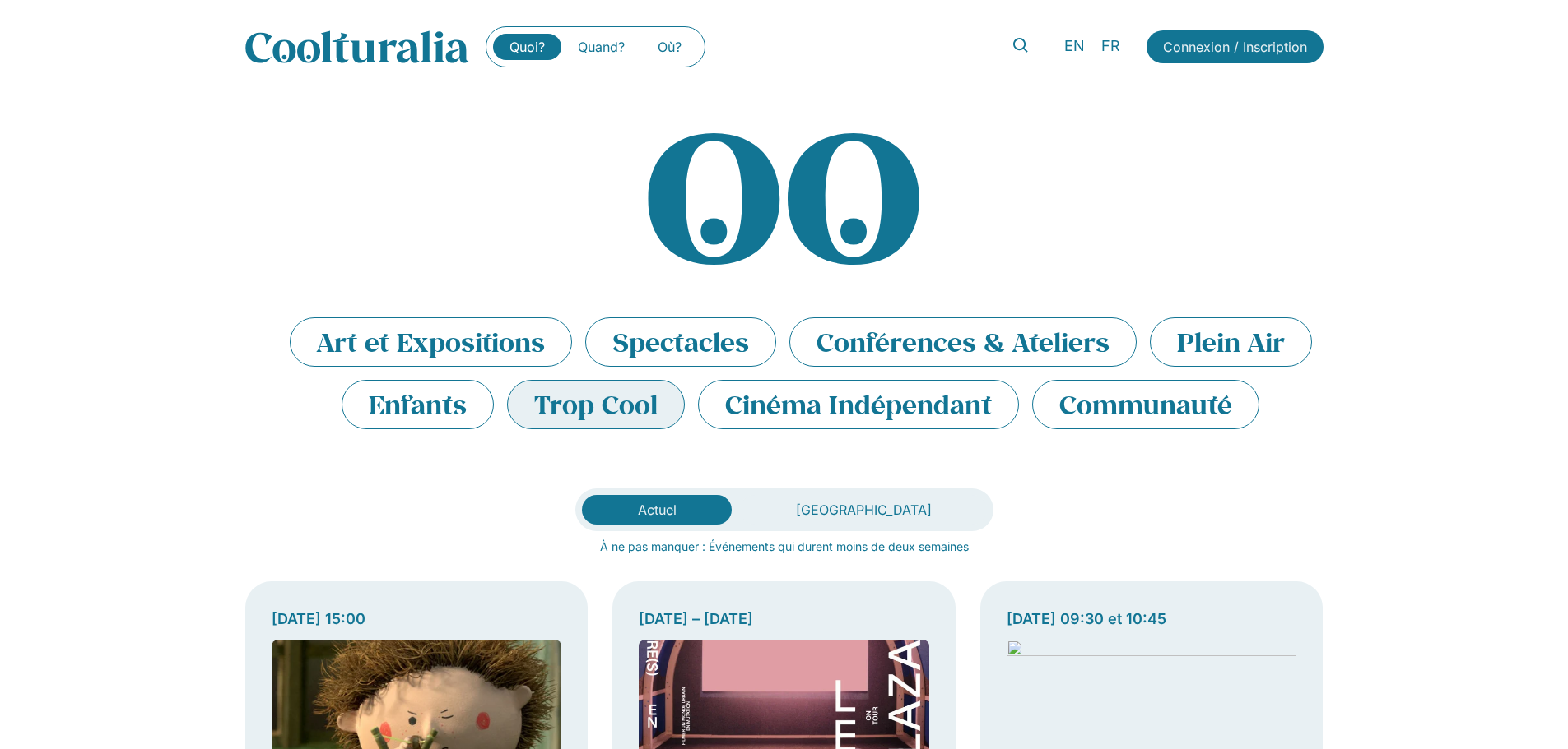
click at [625, 413] on li "Trop Cool" at bounding box center [596, 404] width 178 height 49
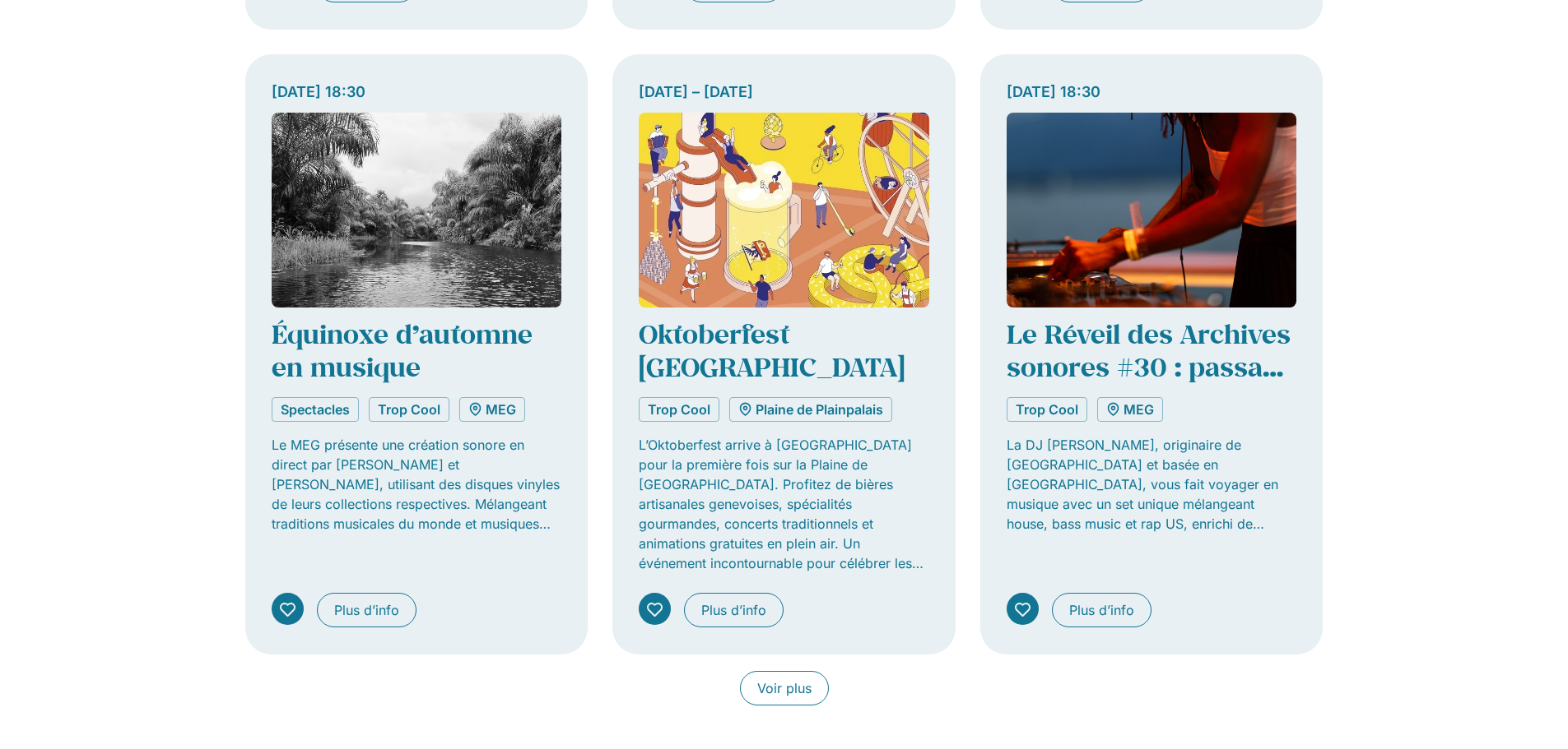
scroll to position [1234, 0]
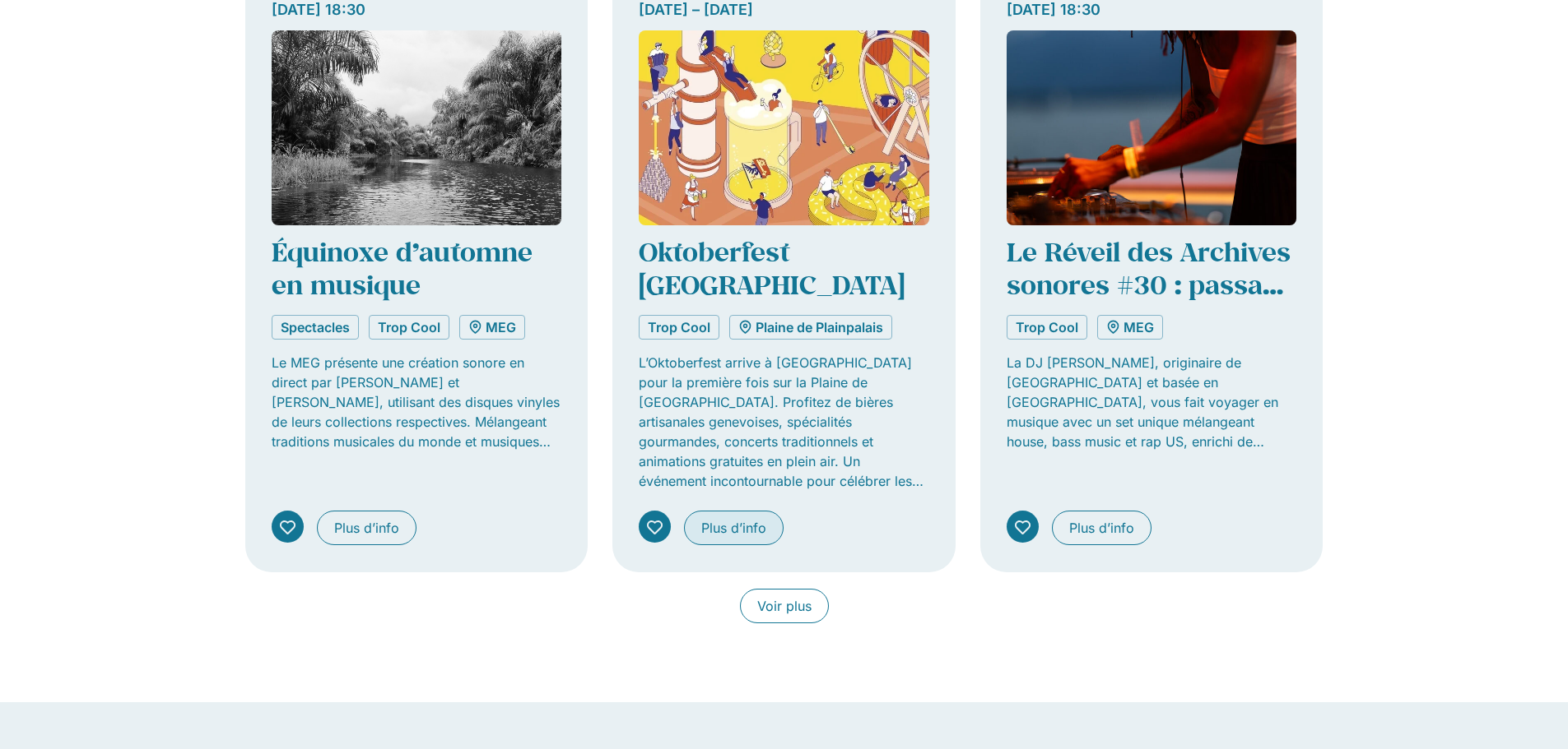
click at [740, 519] on span "Plus d’info" at bounding box center [734, 528] width 65 height 20
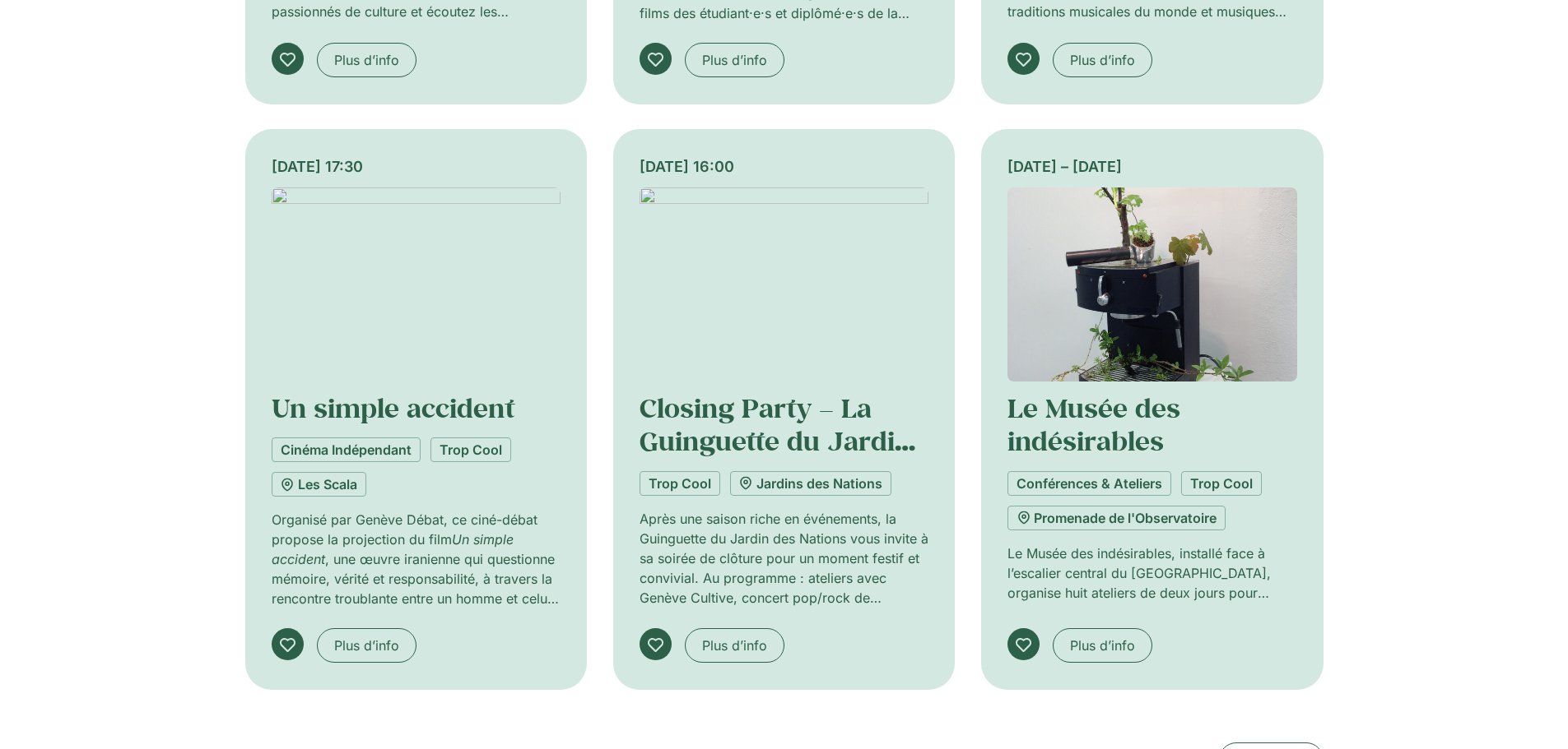
scroll to position [1645, 0]
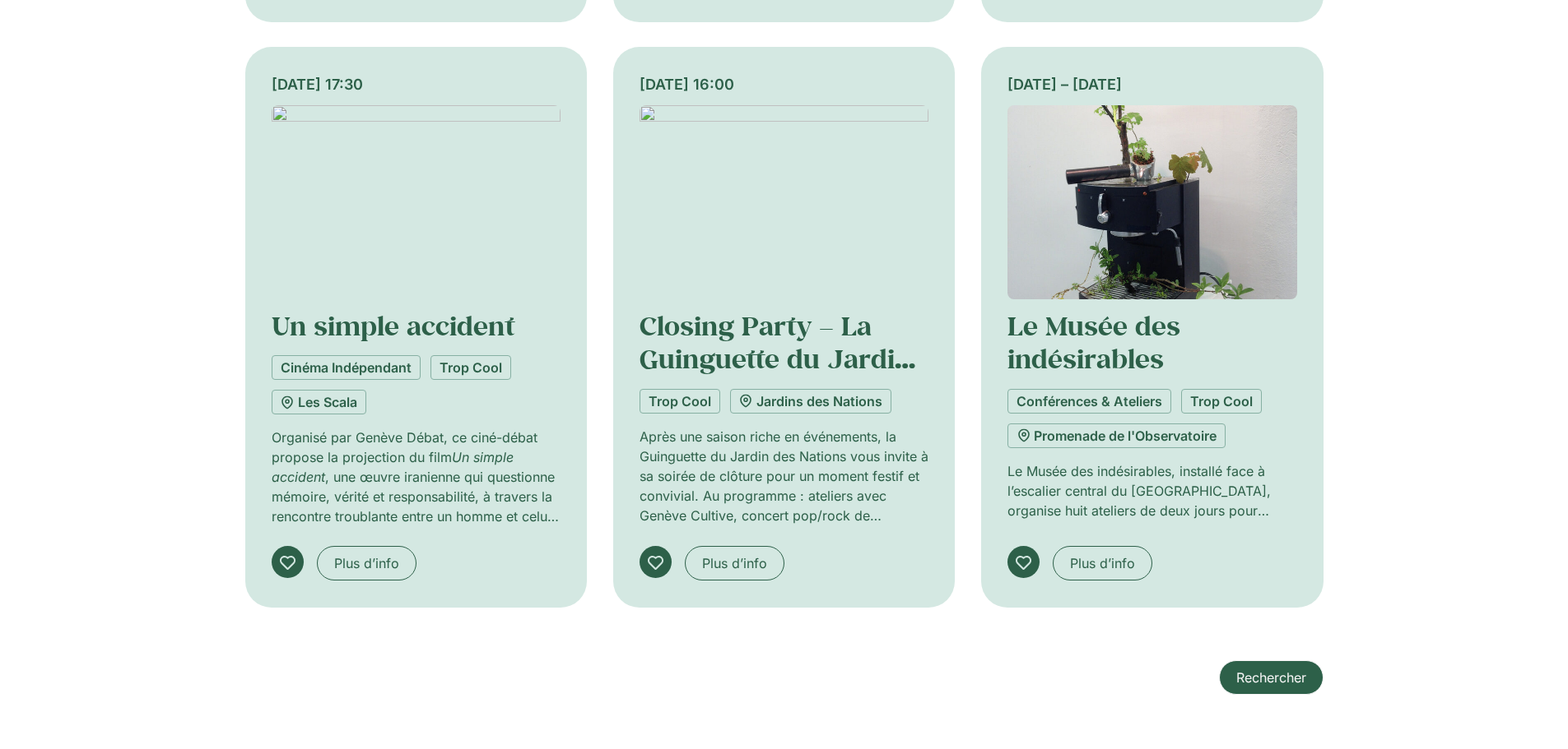
click at [1290, 664] on link "Rechercher" at bounding box center [1271, 678] width 105 height 35
